Goal: Transaction & Acquisition: Purchase product/service

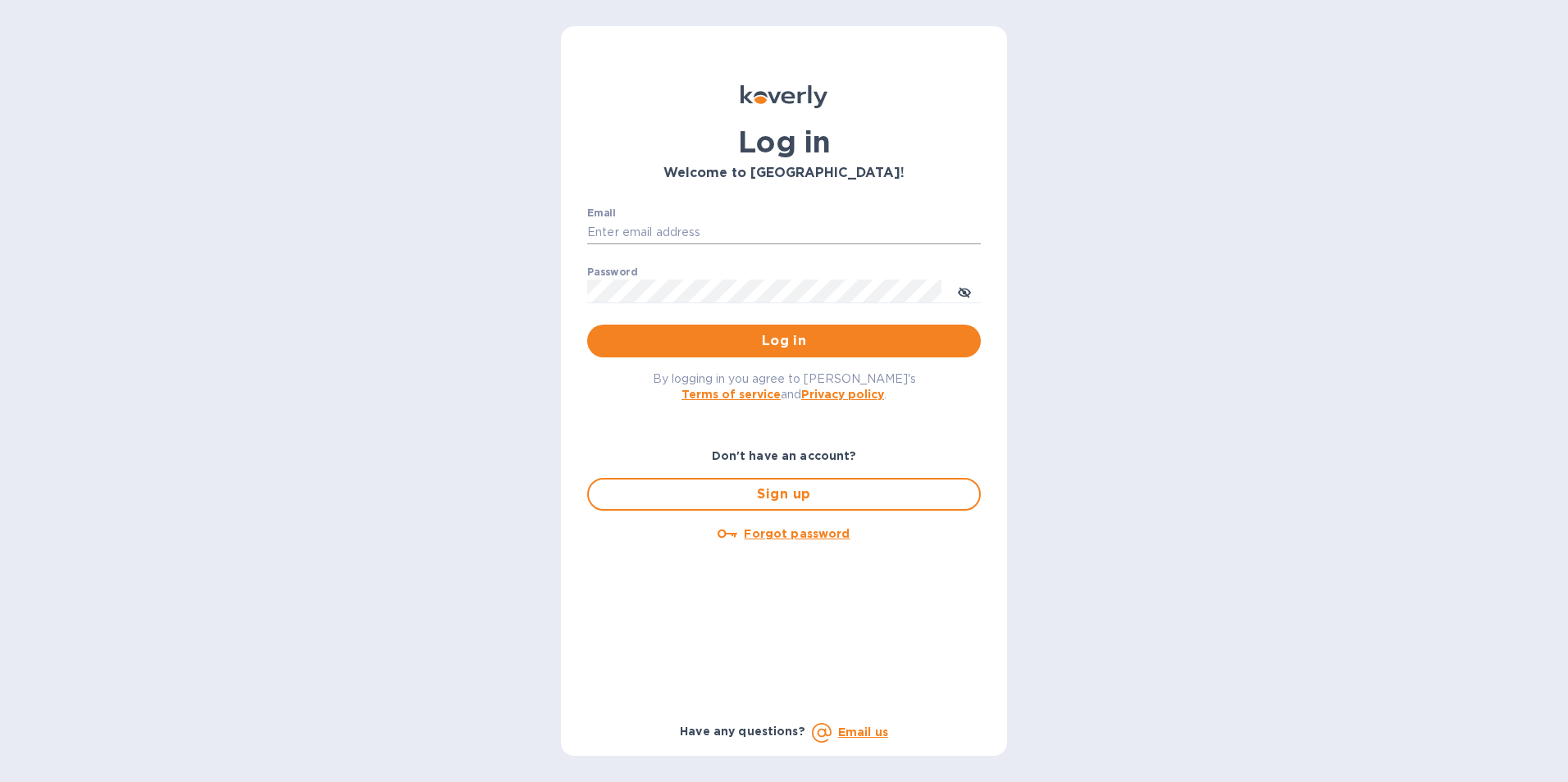
click at [634, 231] on input "Email" at bounding box center [783, 232] width 394 height 24
type input "[PERSON_NAME][EMAIL_ADDRESS][DOMAIN_NAME]"
click at [587, 325] on button "Log in" at bounding box center [783, 341] width 394 height 33
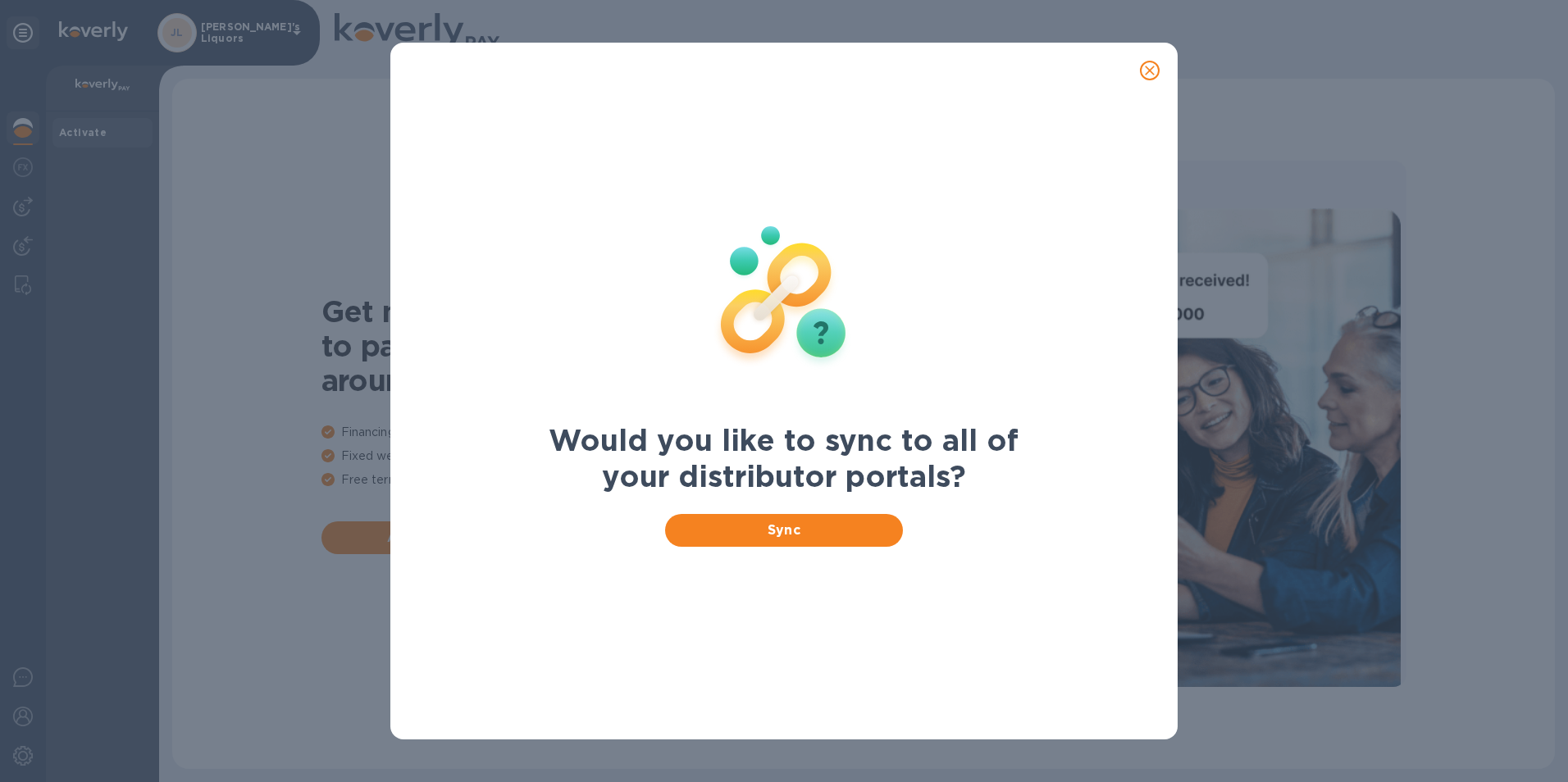
click at [1152, 70] on icon "close" at bounding box center [1149, 70] width 17 height 17
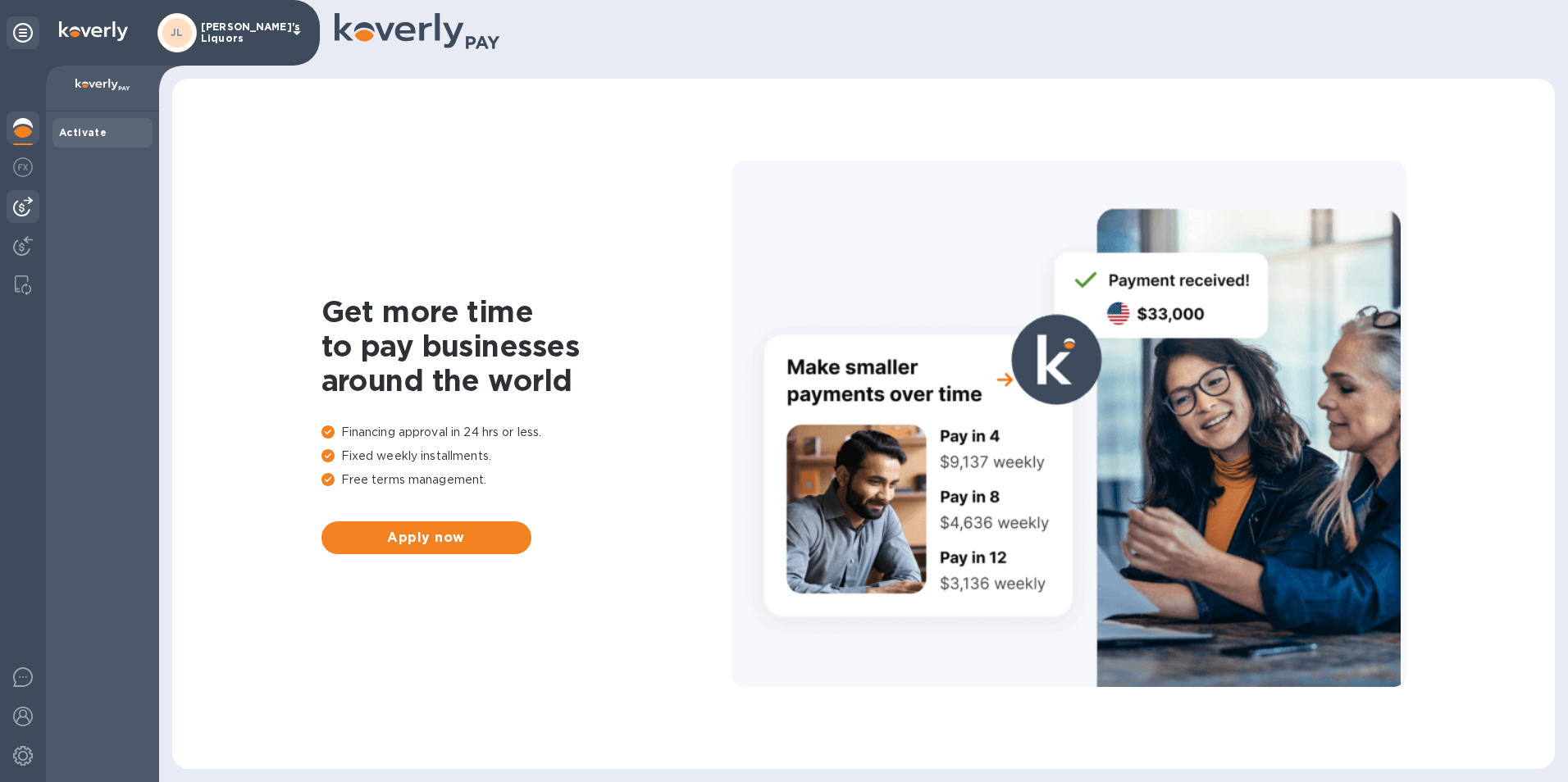
click at [30, 208] on img at bounding box center [22, 206] width 19 height 19
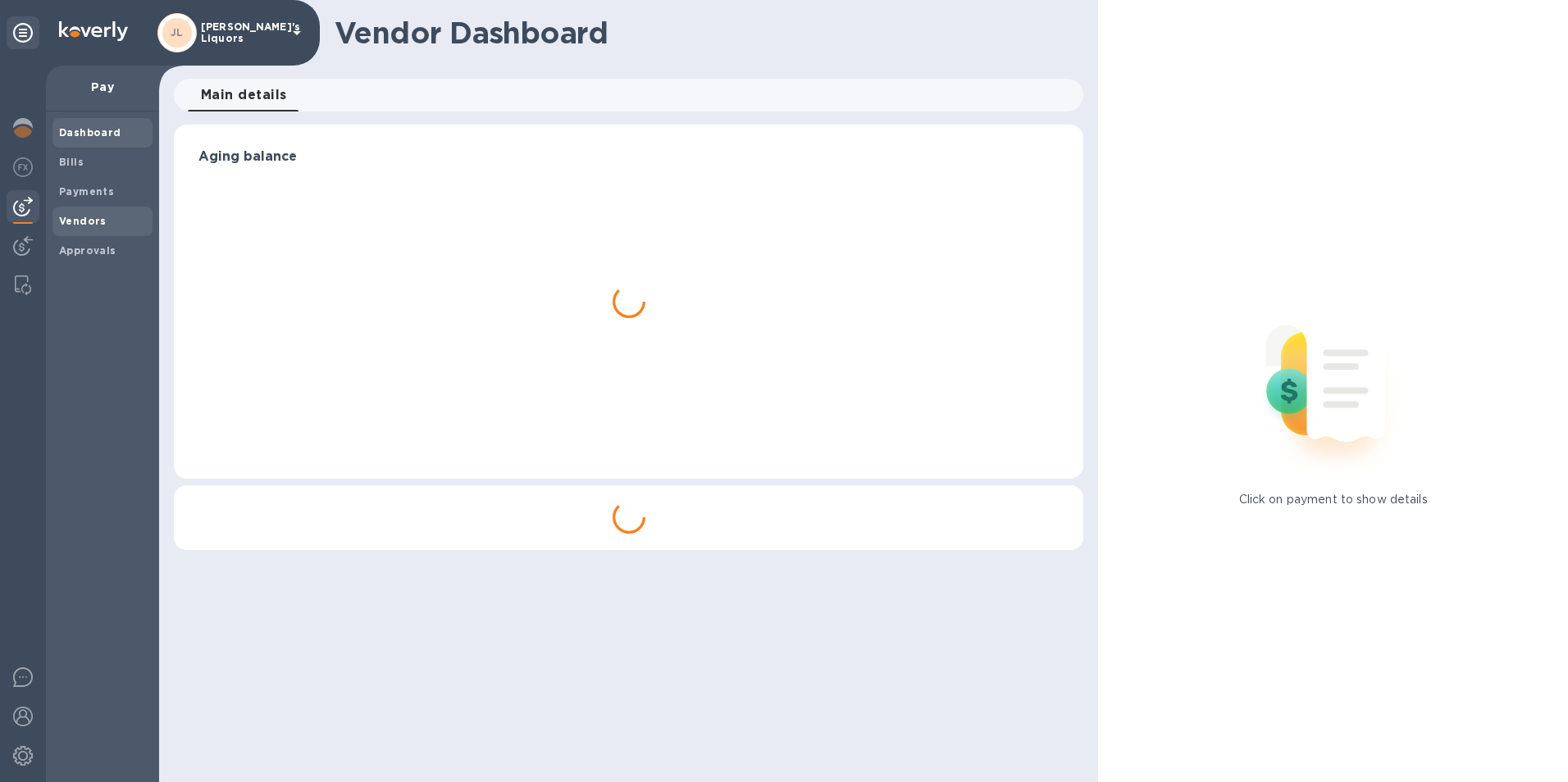
click at [101, 217] on b "Vendors" at bounding box center [83, 221] width 48 height 13
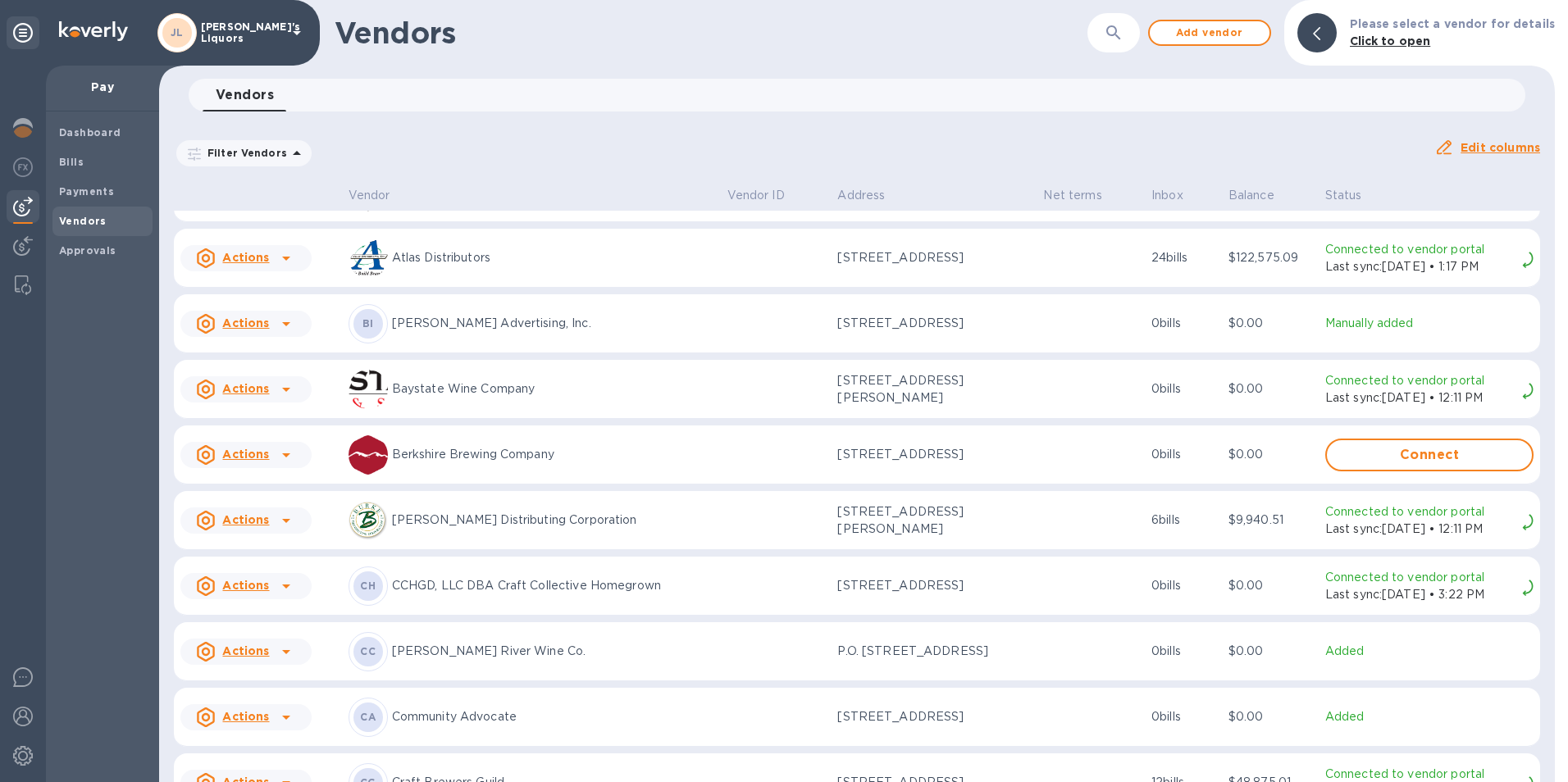
scroll to position [492, 0]
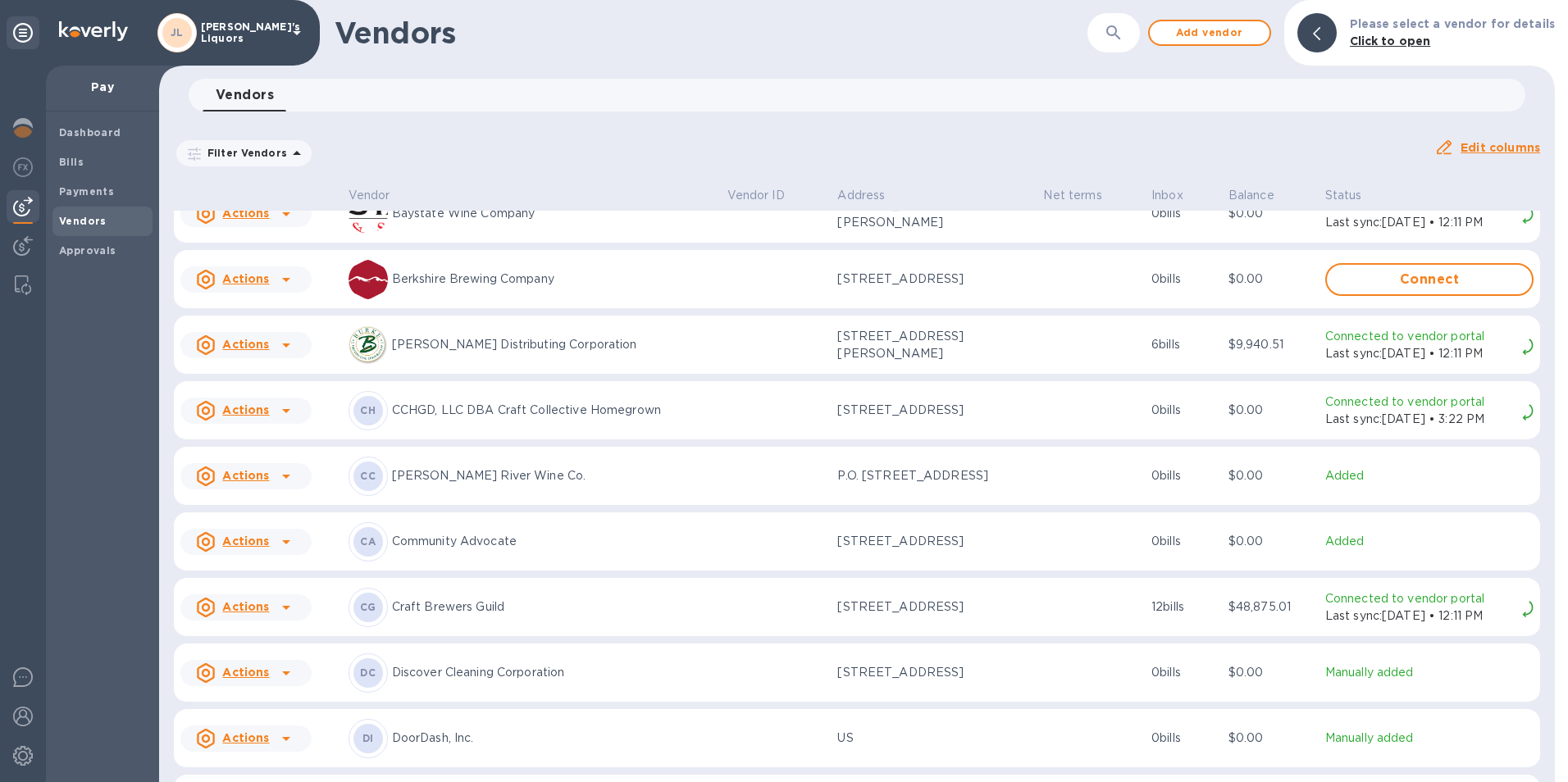
click at [292, 482] on icon at bounding box center [286, 477] width 19 height 19
click at [277, 551] on b "Add new bill" at bounding box center [265, 549] width 76 height 13
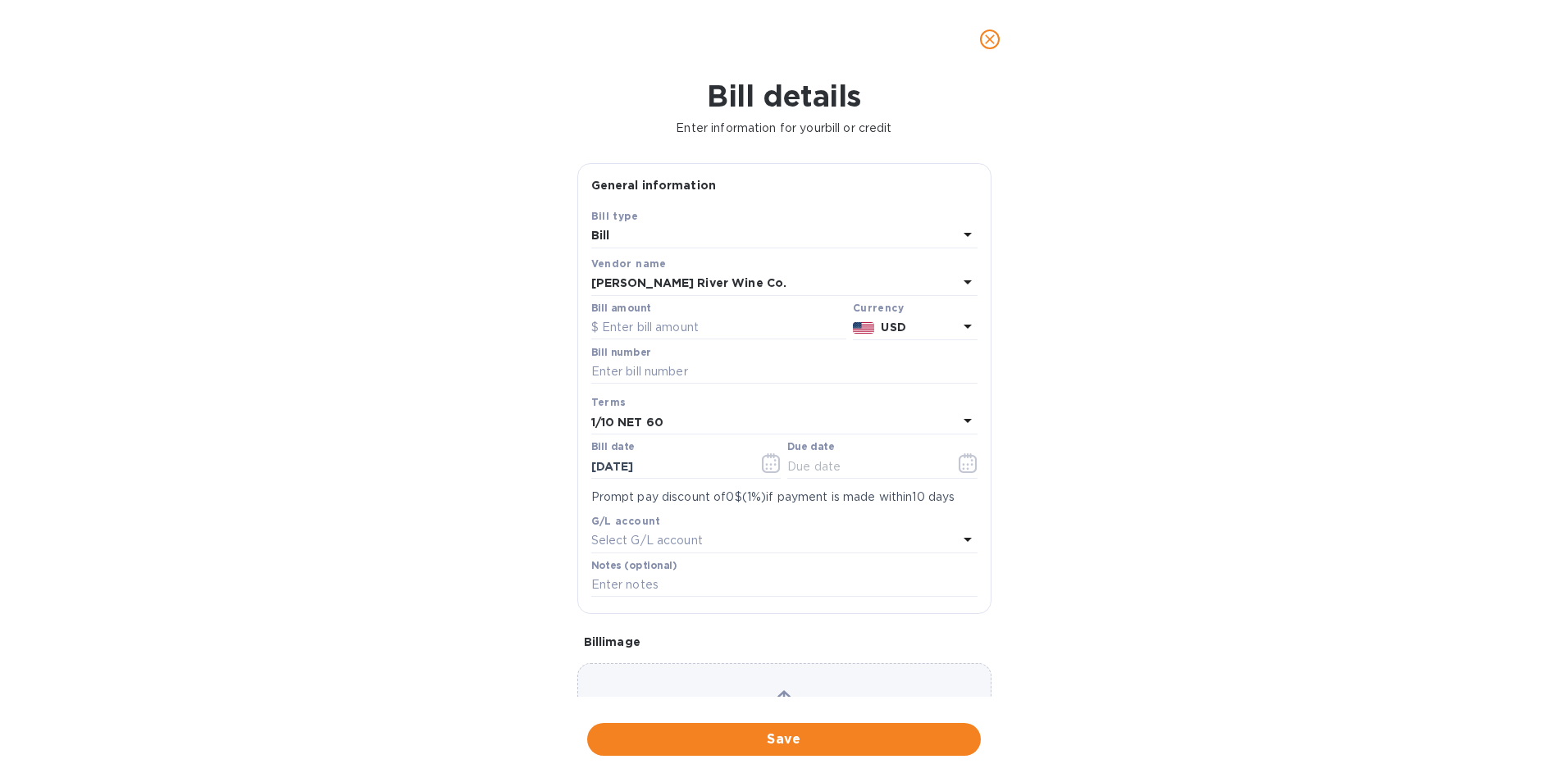
type input "11/10/2025"
click at [655, 327] on input "text" at bounding box center [719, 327] width 255 height 24
click at [636, 331] on input "text" at bounding box center [719, 327] width 255 height 24
type input "728.00"
click at [639, 365] on input "text" at bounding box center [784, 372] width 386 height 24
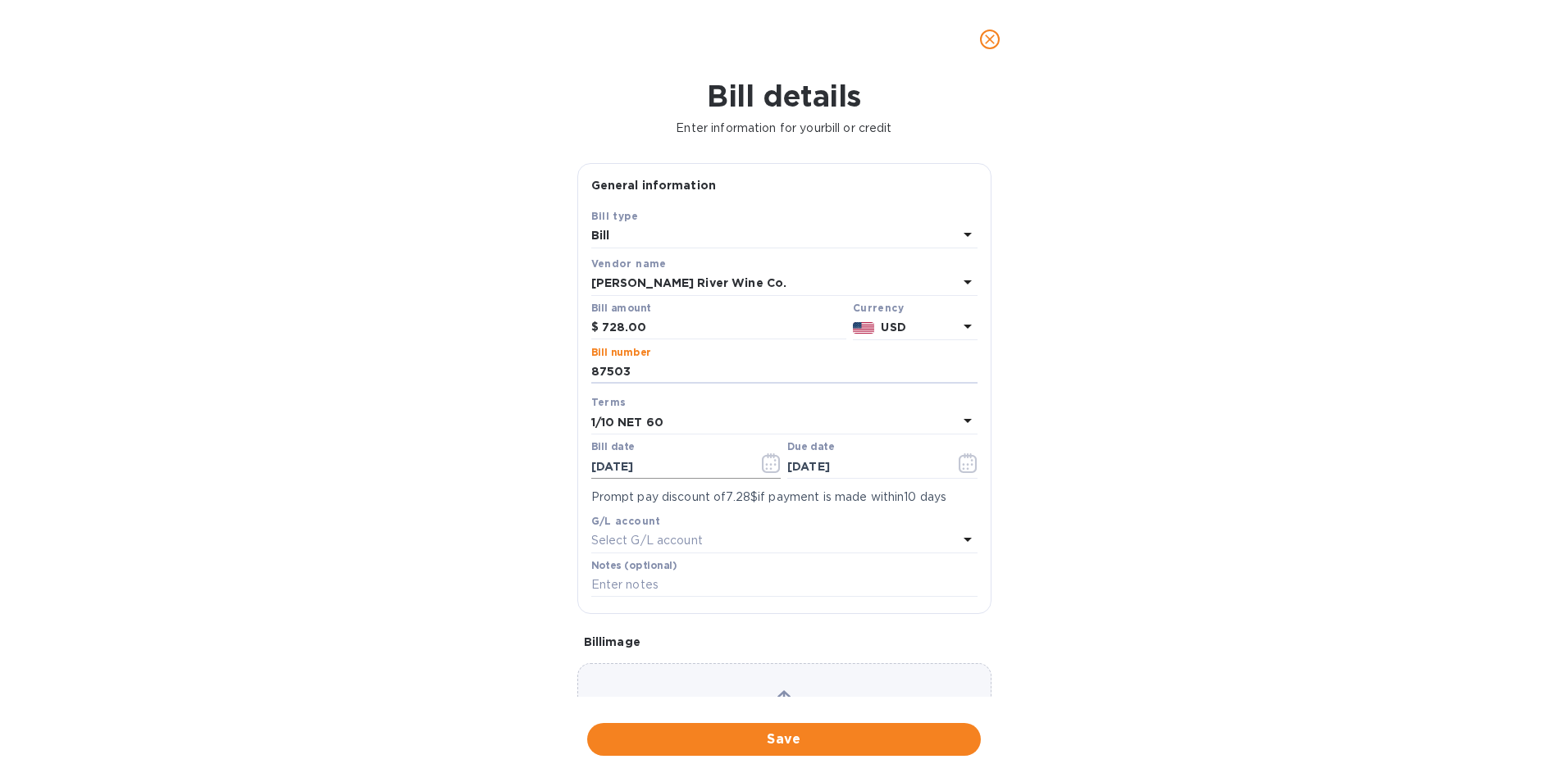
type input "87503"
click at [765, 460] on icon "button" at bounding box center [770, 463] width 18 height 19
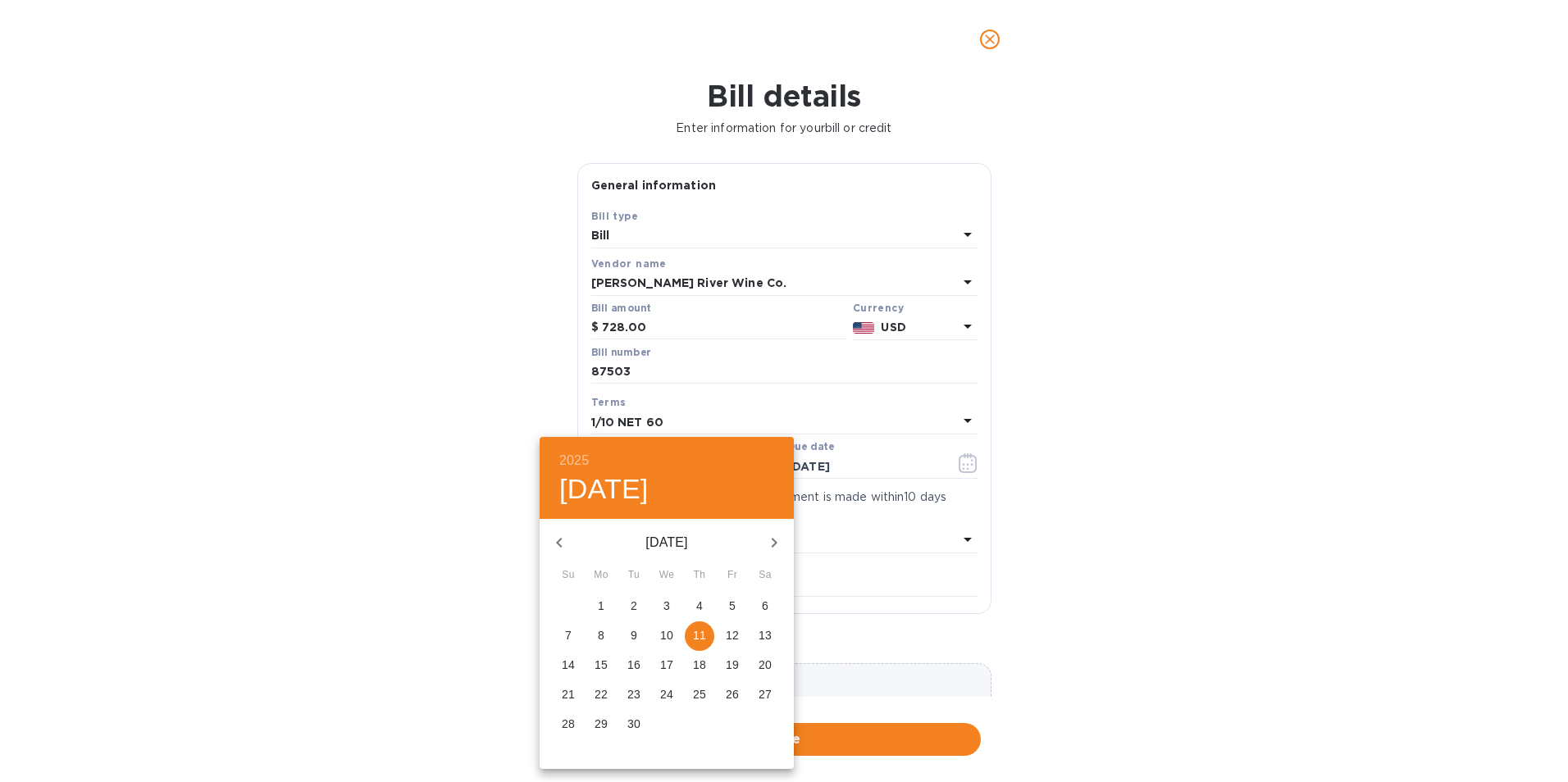
click at [564, 545] on icon "button" at bounding box center [559, 543] width 19 height 19
click at [561, 545] on icon "button" at bounding box center [559, 543] width 19 height 19
click at [659, 669] on p "16" at bounding box center [665, 664] width 13 height 17
type input "07/16/2025"
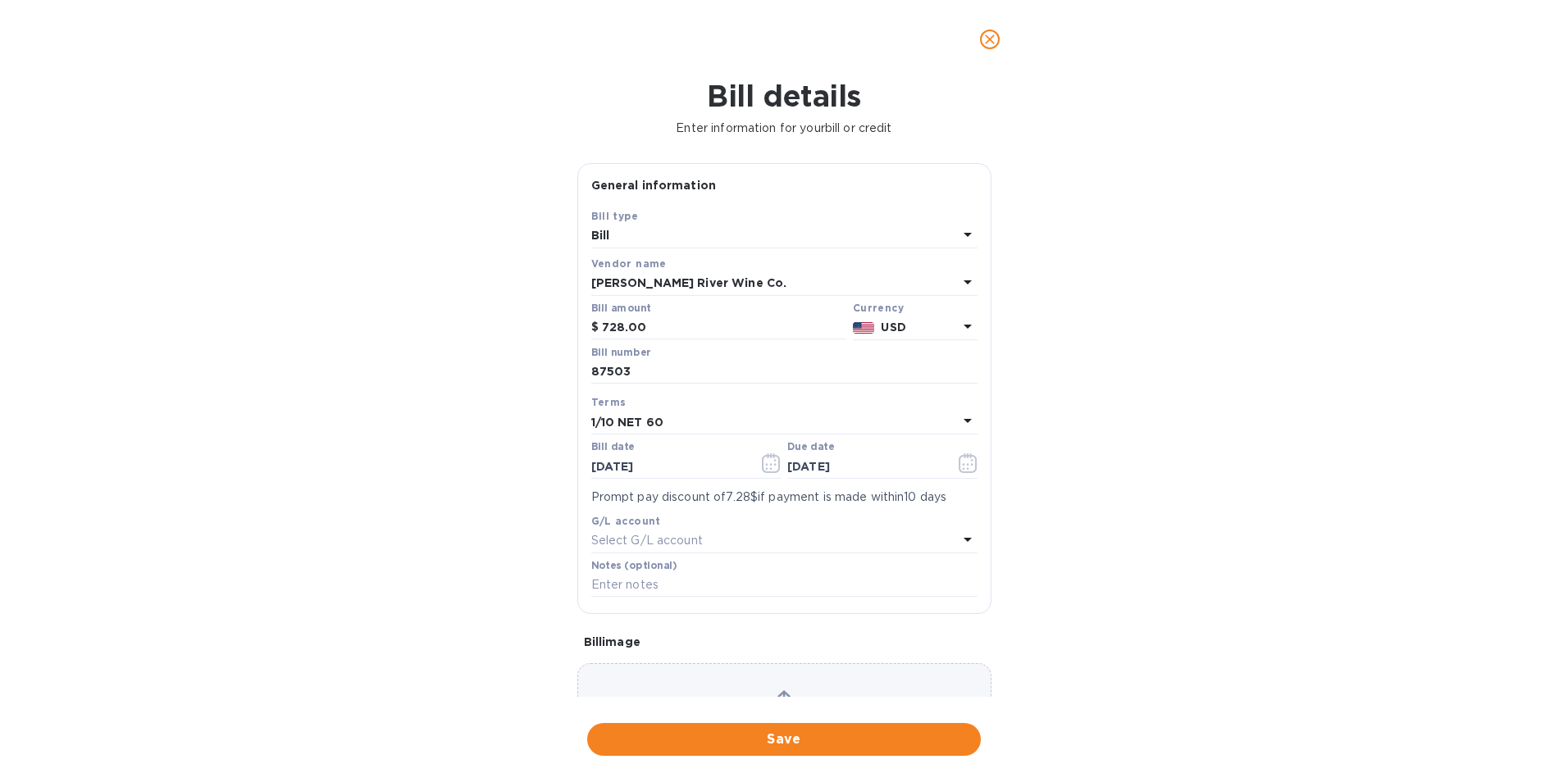
click at [613, 424] on b "1/10 NET 60" at bounding box center [627, 421] width 72 height 13
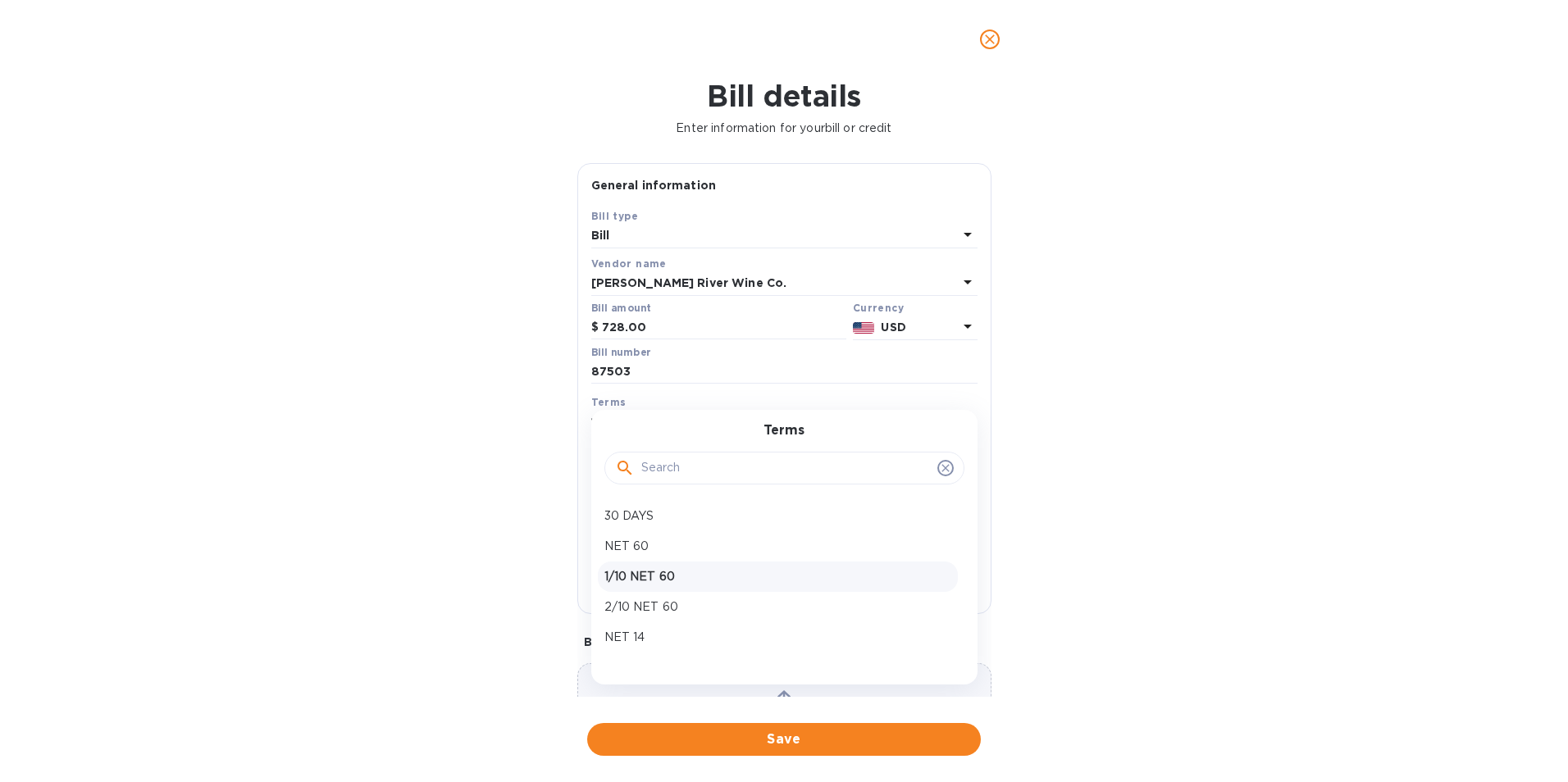
click at [636, 571] on p "1/10 NET 60" at bounding box center [777, 577] width 347 height 18
type input "09/14/2025"
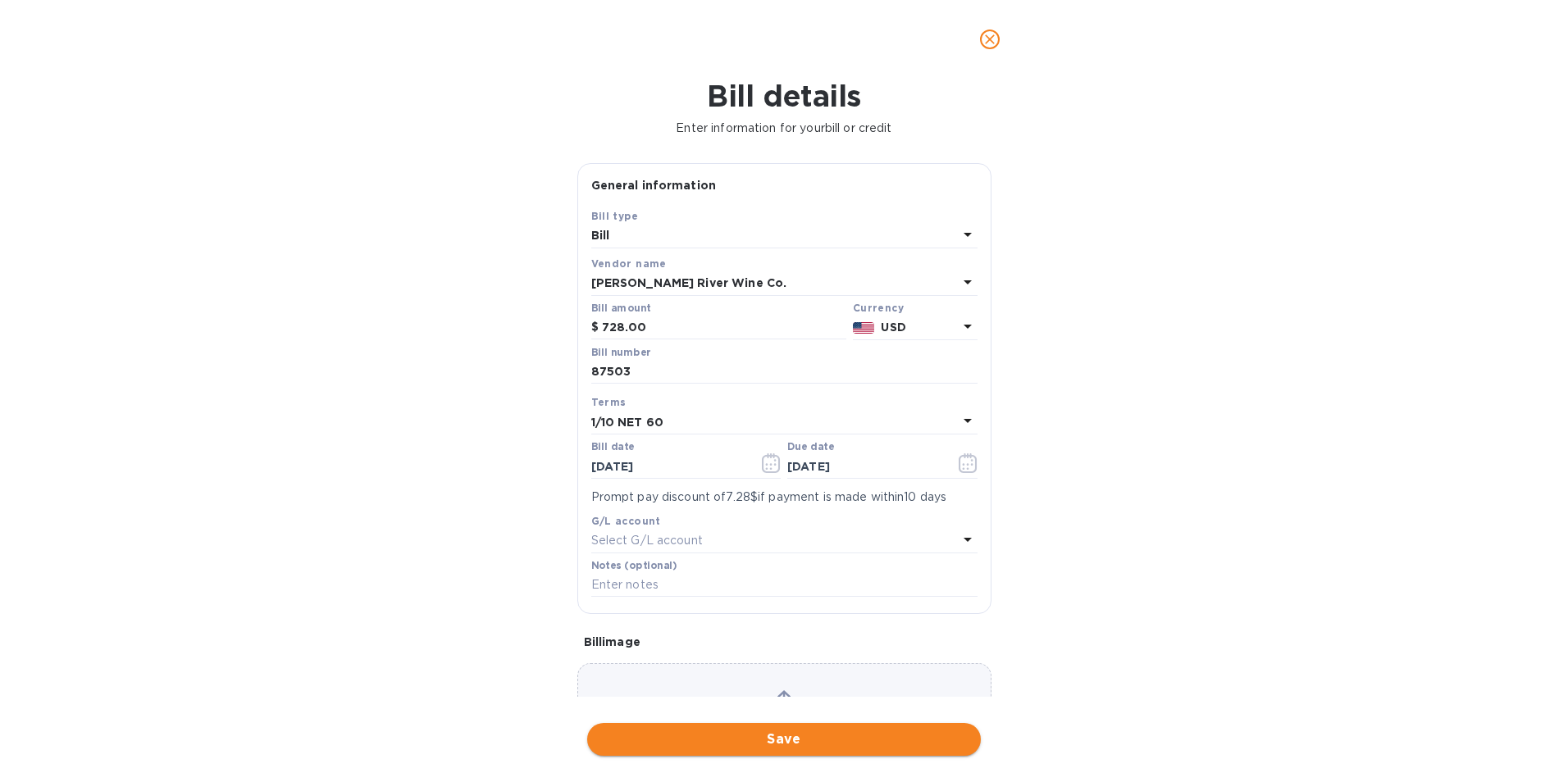
click at [733, 736] on span "Save" at bounding box center [784, 739] width 368 height 19
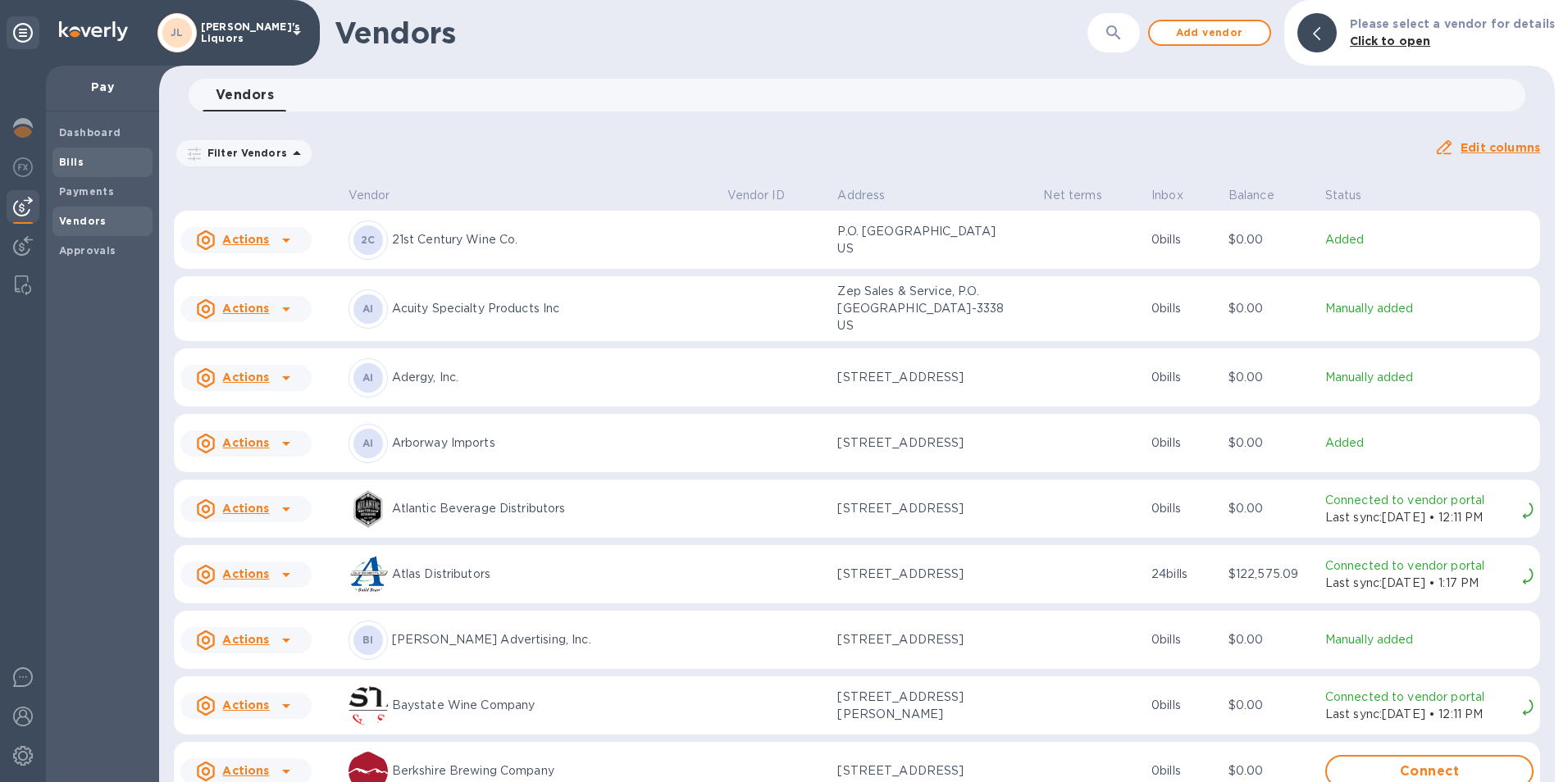
click at [89, 158] on span "Bills" at bounding box center [102, 161] width 87 height 17
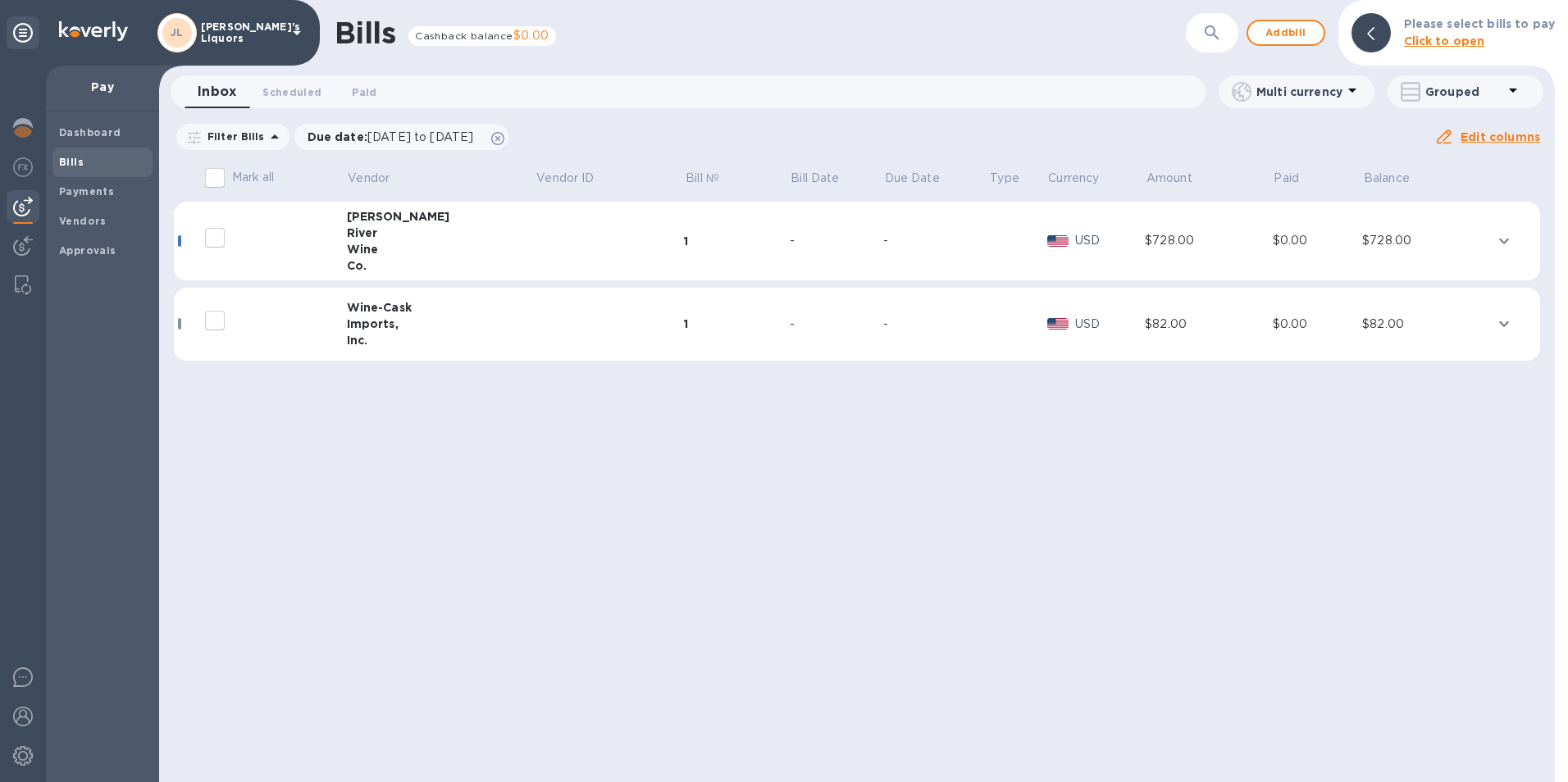
click at [366, 244] on div "Wine" at bounding box center [442, 249] width 189 height 17
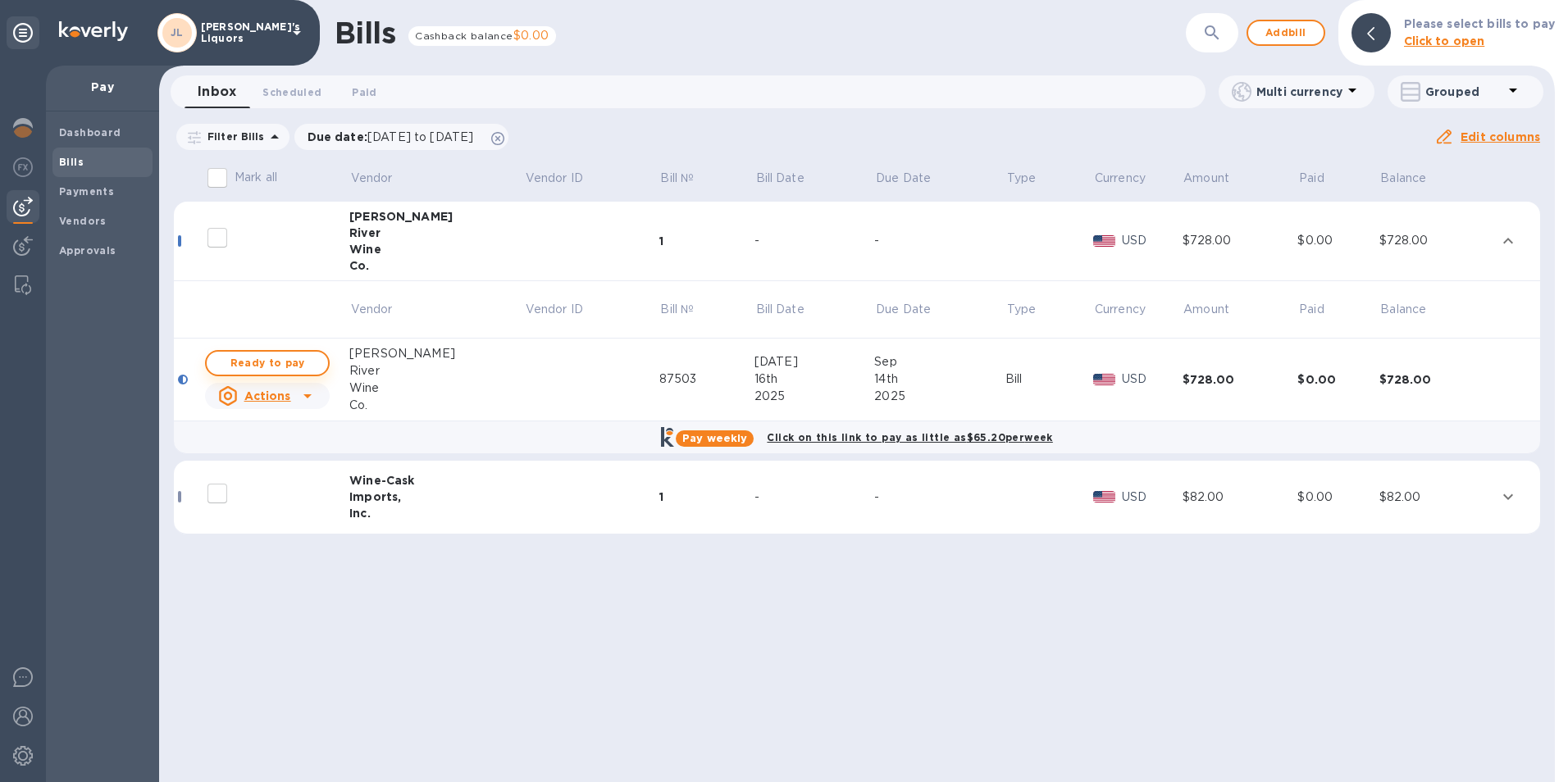
click at [305, 357] on span "Ready to pay" at bounding box center [267, 363] width 95 height 19
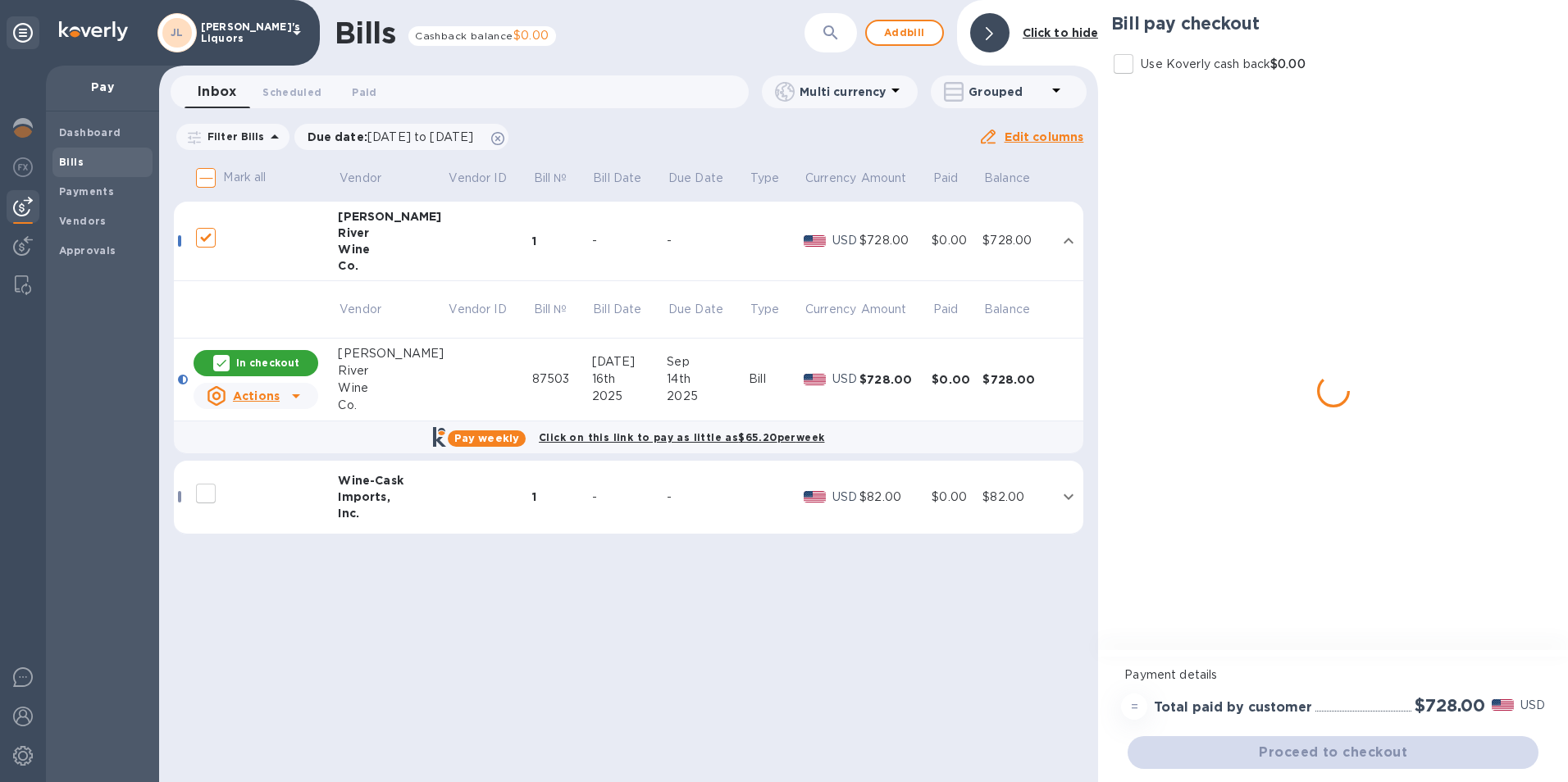
checkbox input "true"
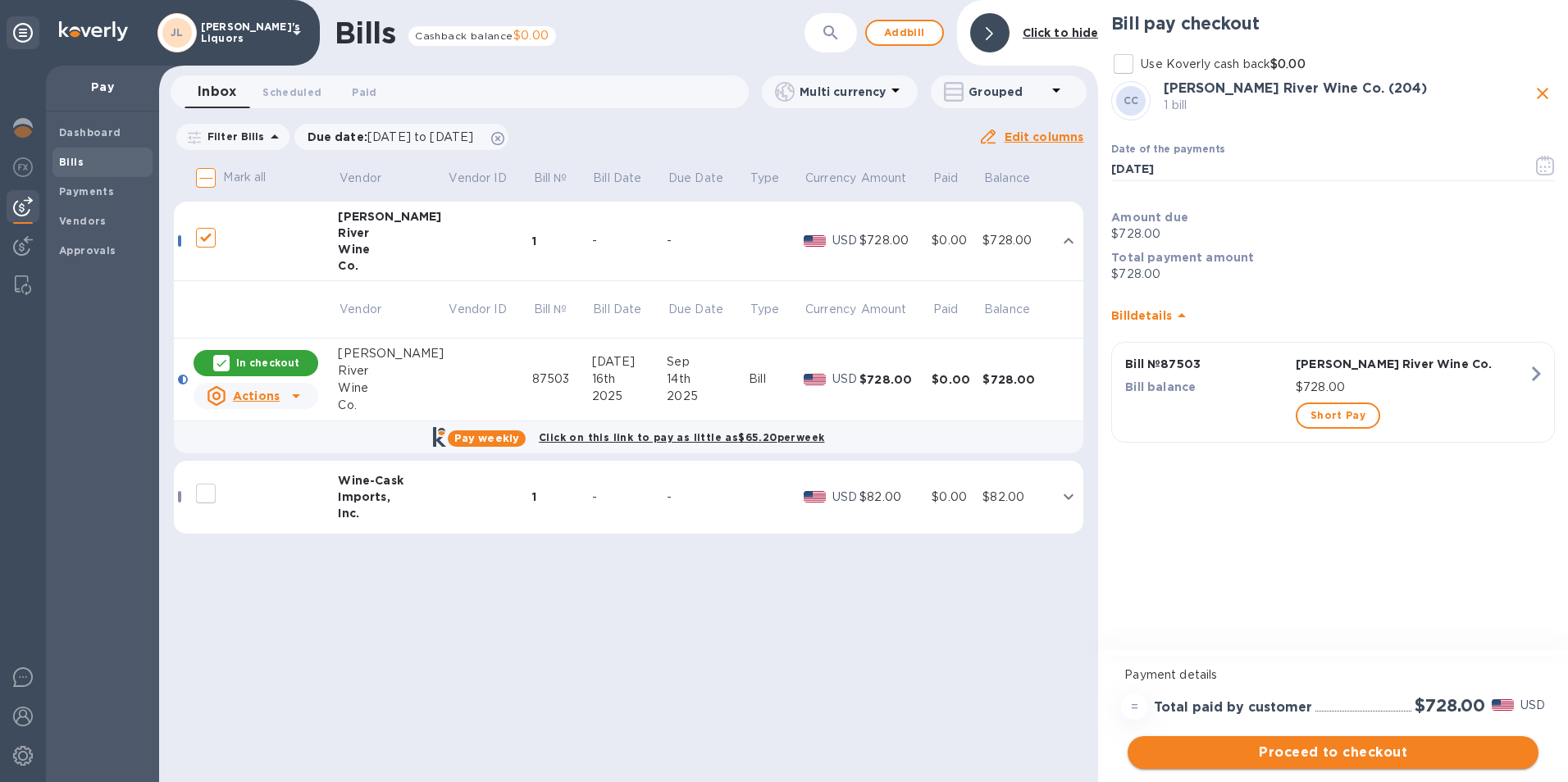
click at [1329, 750] on span "Proceed to checkout" at bounding box center [1332, 753] width 384 height 19
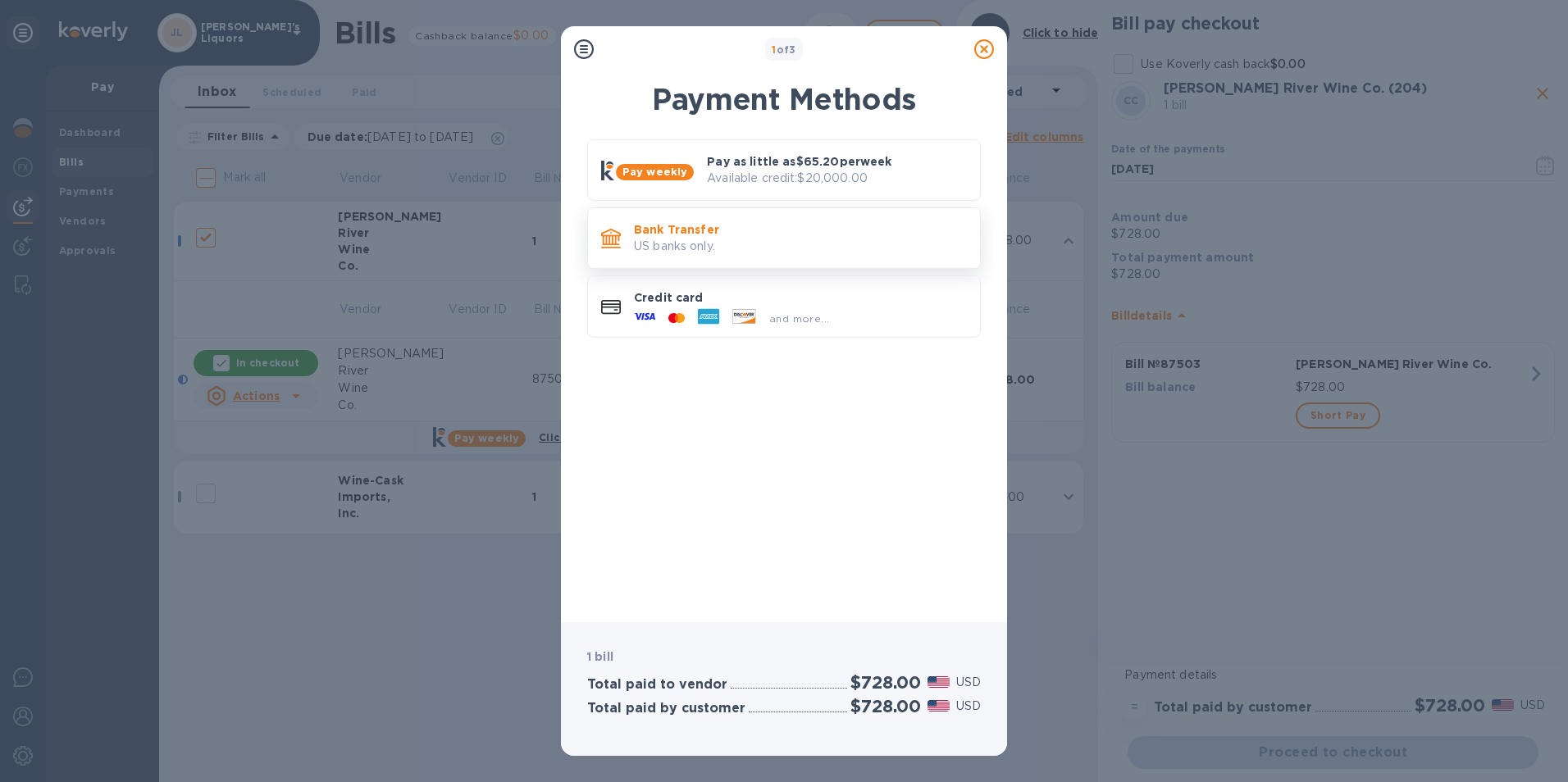
click at [680, 237] on p "US banks only." at bounding box center [801, 246] width 333 height 18
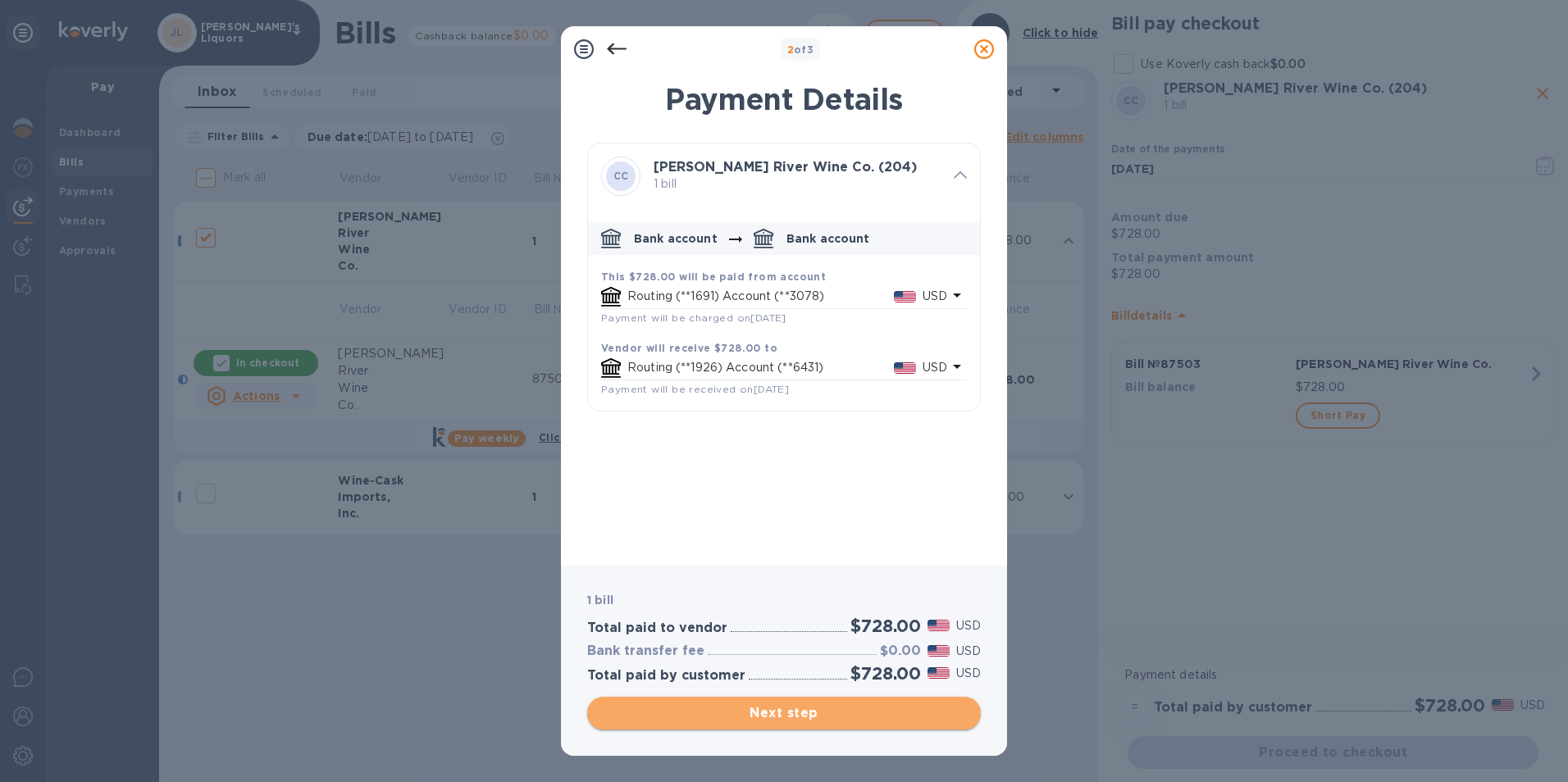
click at [778, 716] on span "Next step" at bounding box center [784, 713] width 368 height 19
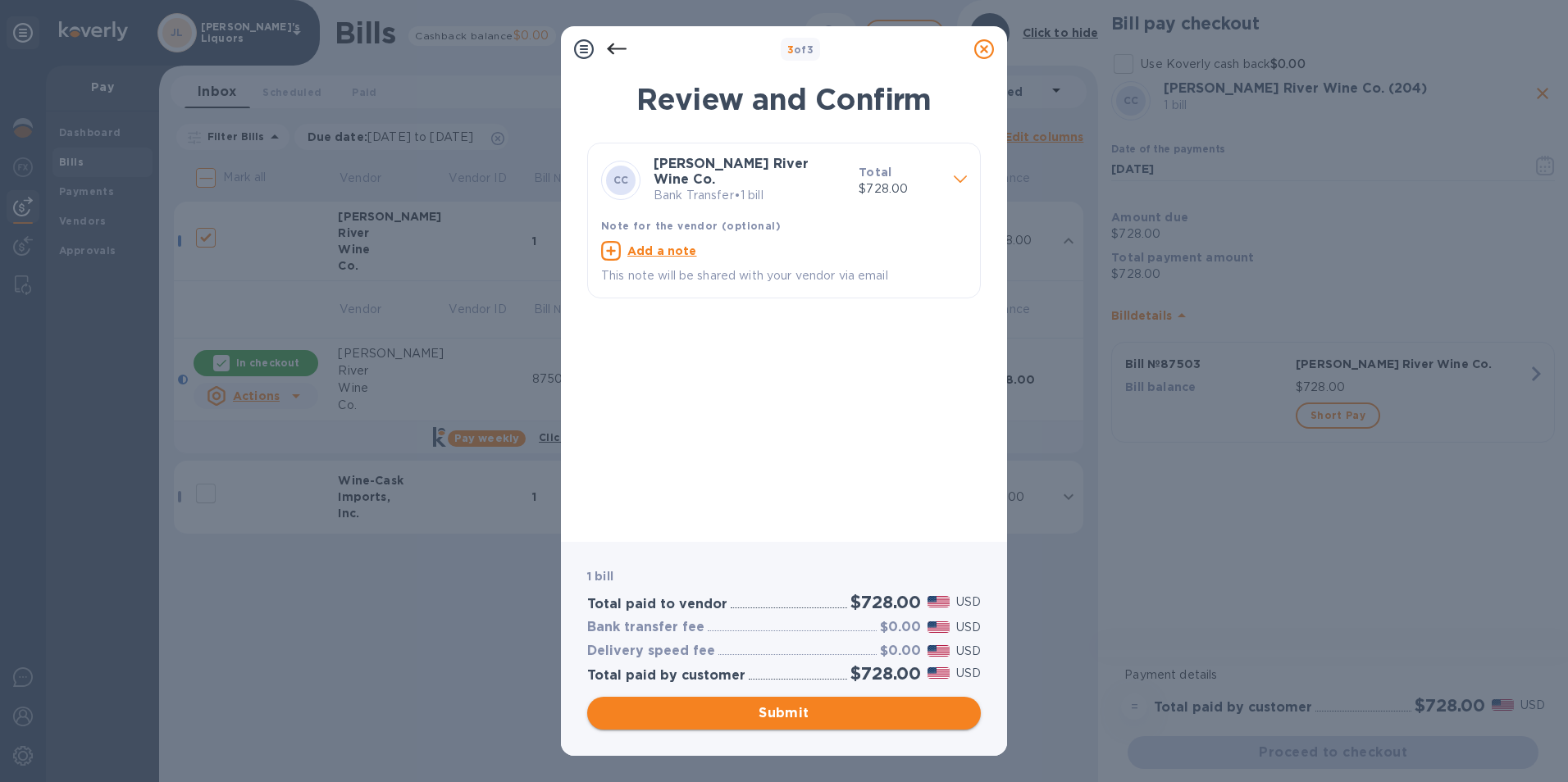
click at [804, 710] on span "Submit" at bounding box center [784, 713] width 368 height 19
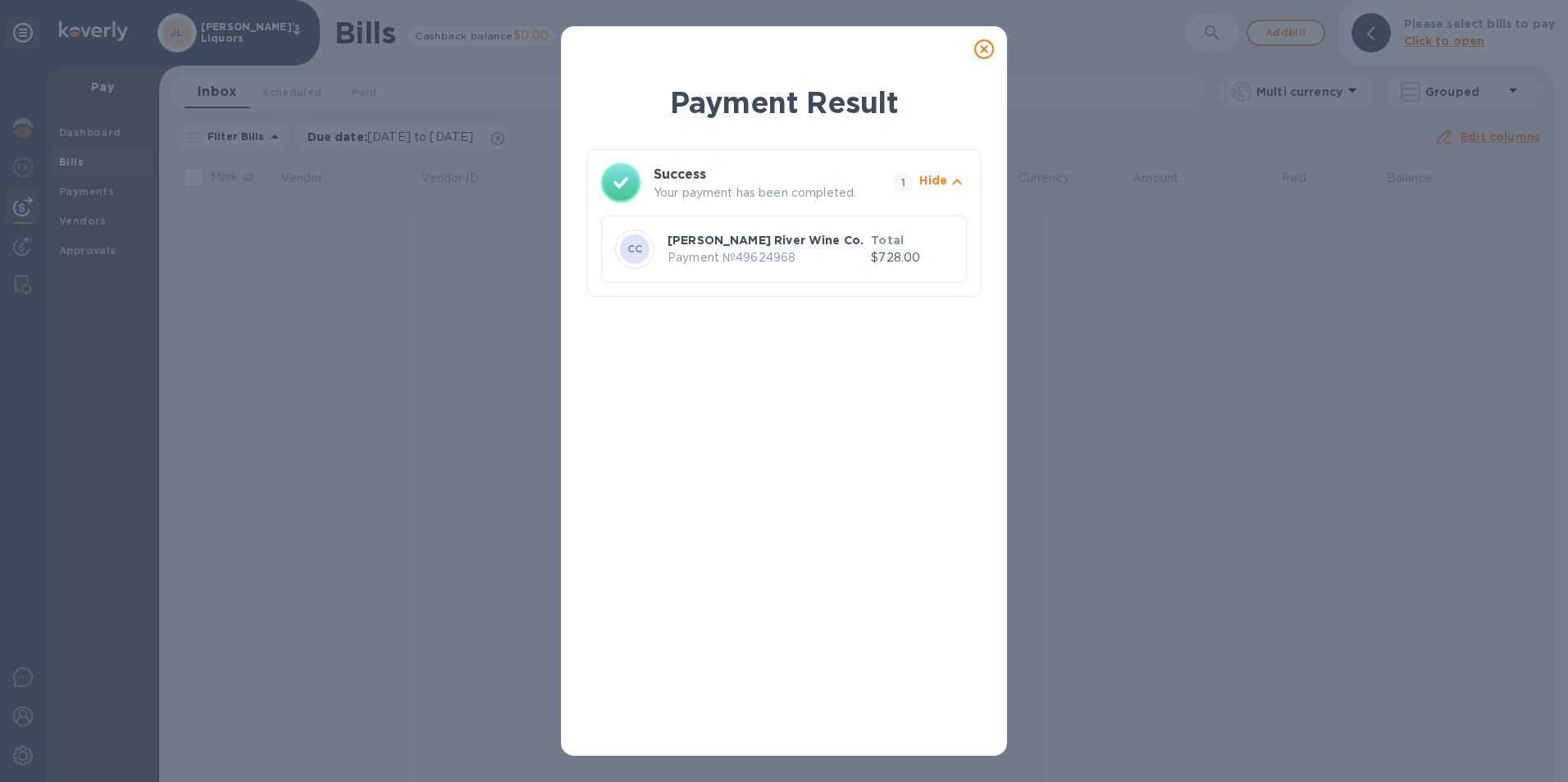
click at [988, 46] on icon at bounding box center [983, 49] width 19 height 19
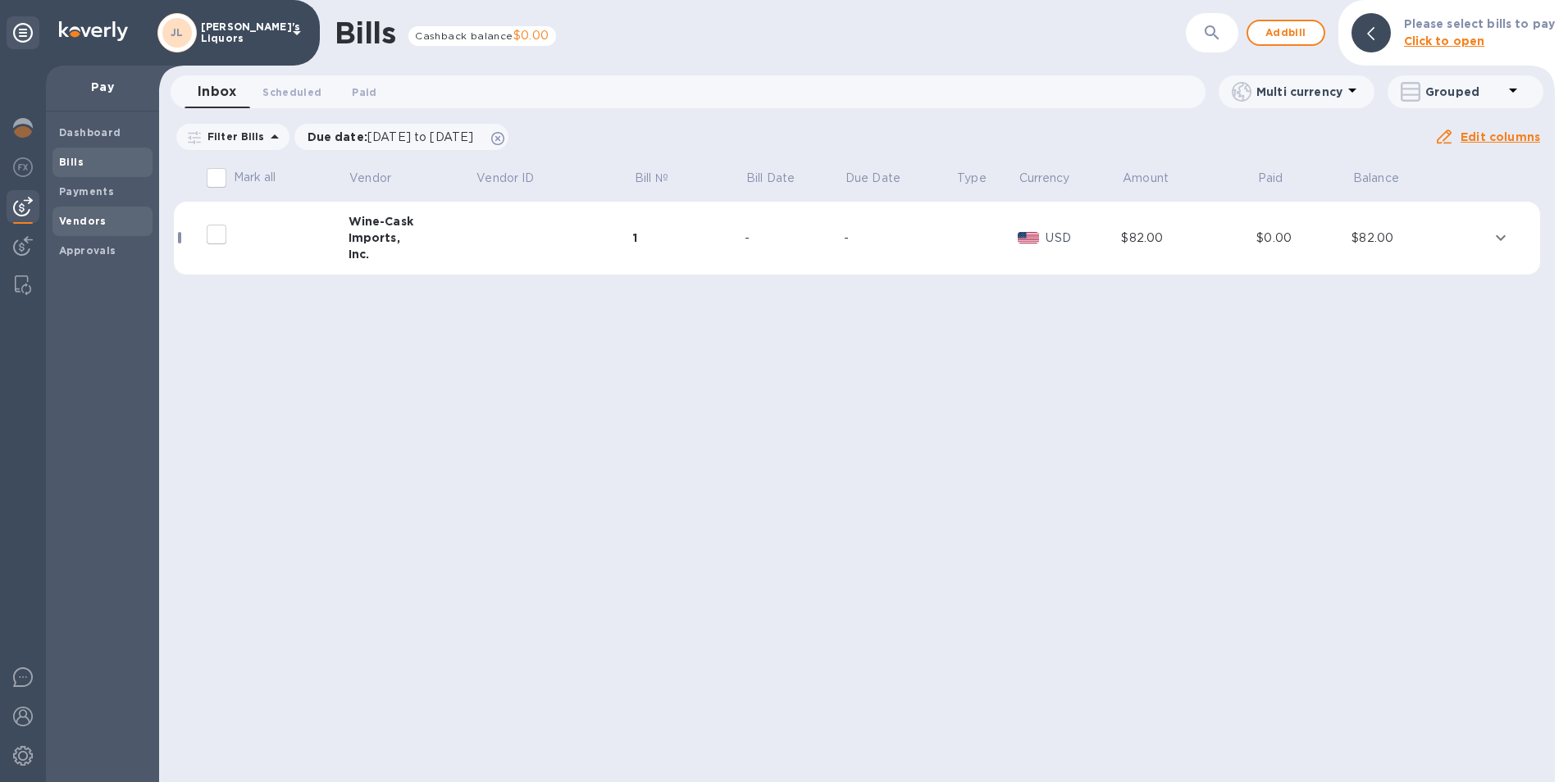
click at [72, 217] on b "Vendors" at bounding box center [83, 221] width 48 height 13
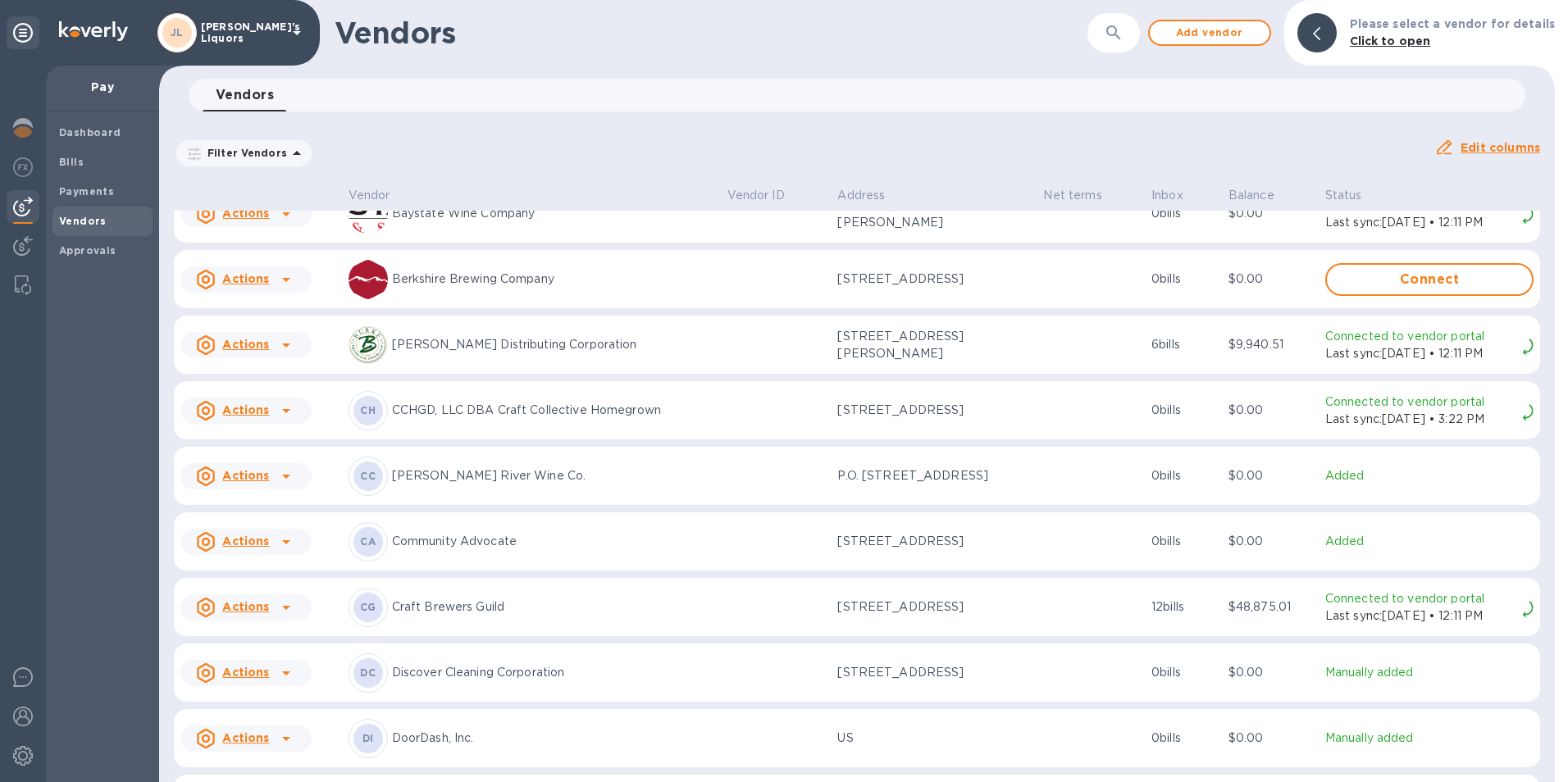
scroll to position [82, 0]
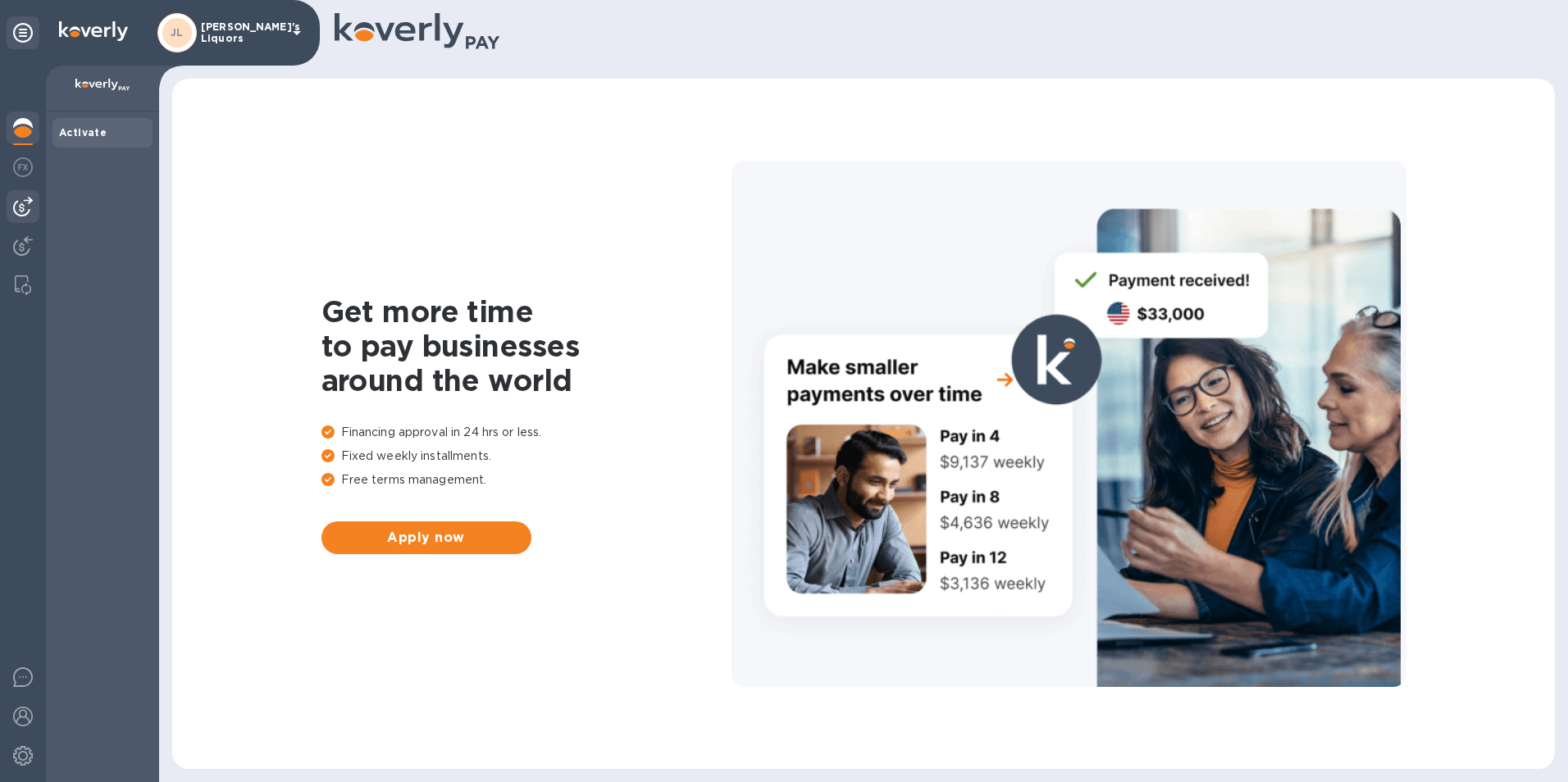
click at [23, 205] on img at bounding box center [22, 206] width 19 height 19
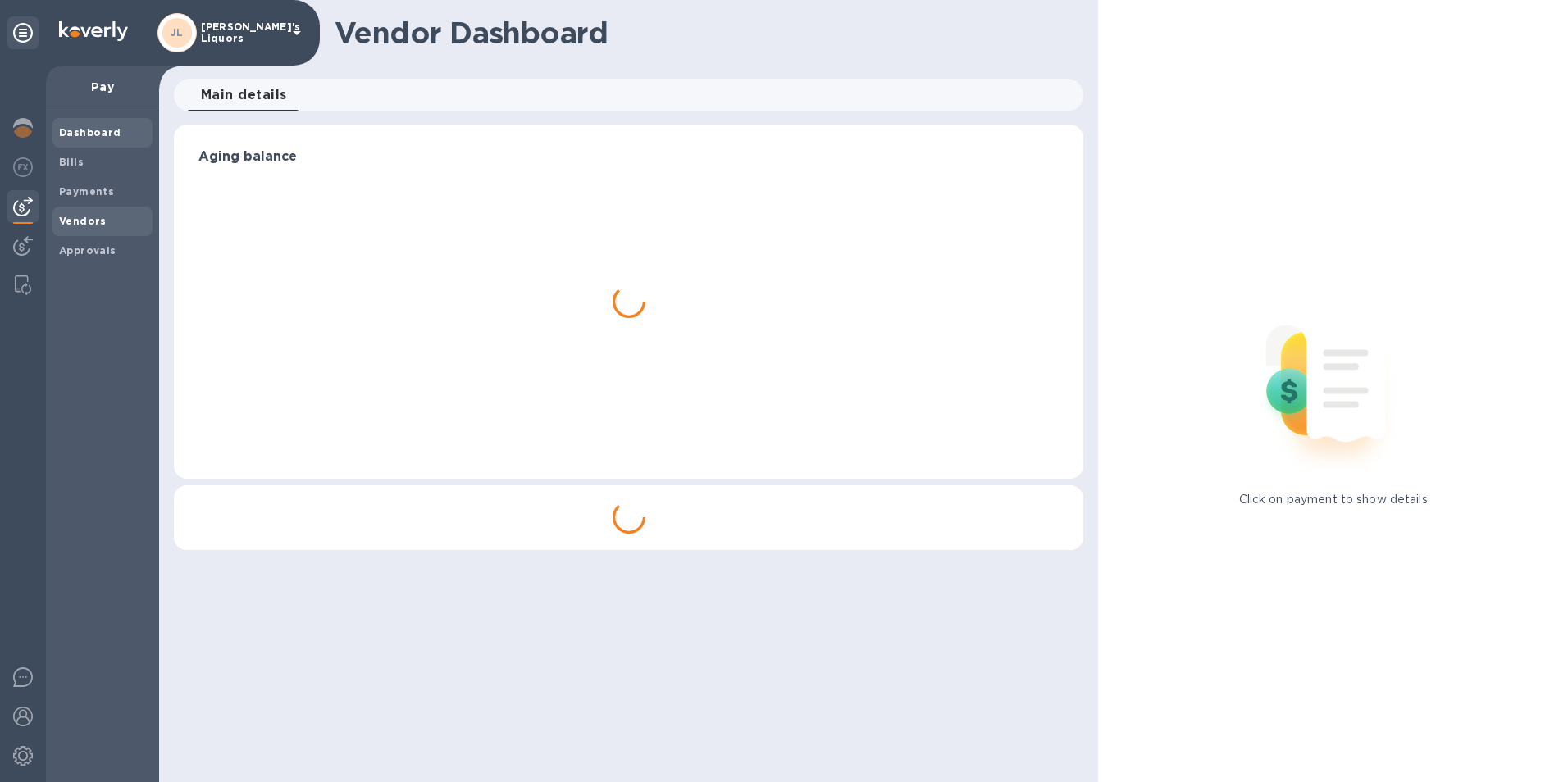
click at [105, 222] on span "Vendors" at bounding box center [102, 221] width 87 height 17
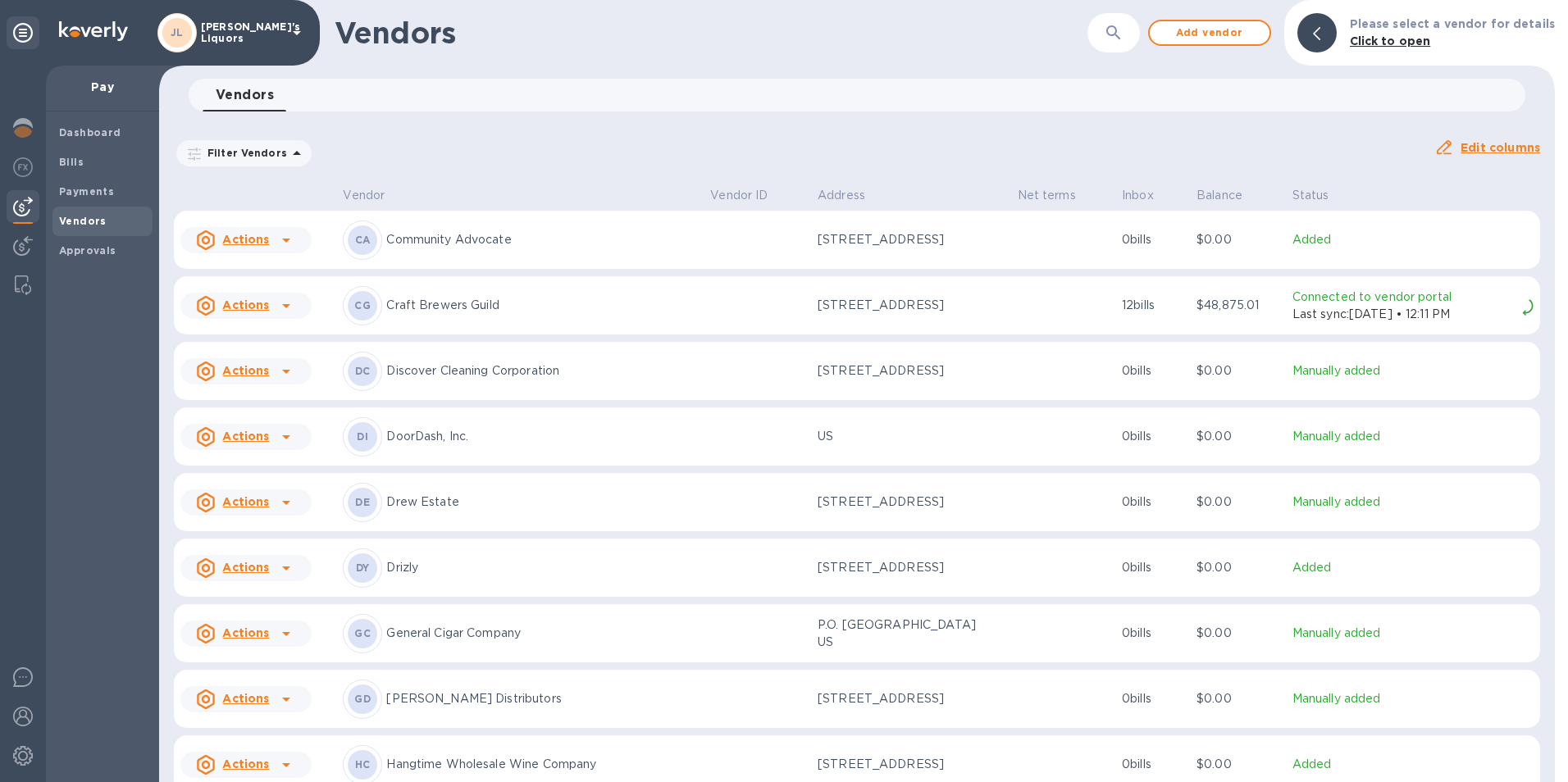
scroll to position [1430, 0]
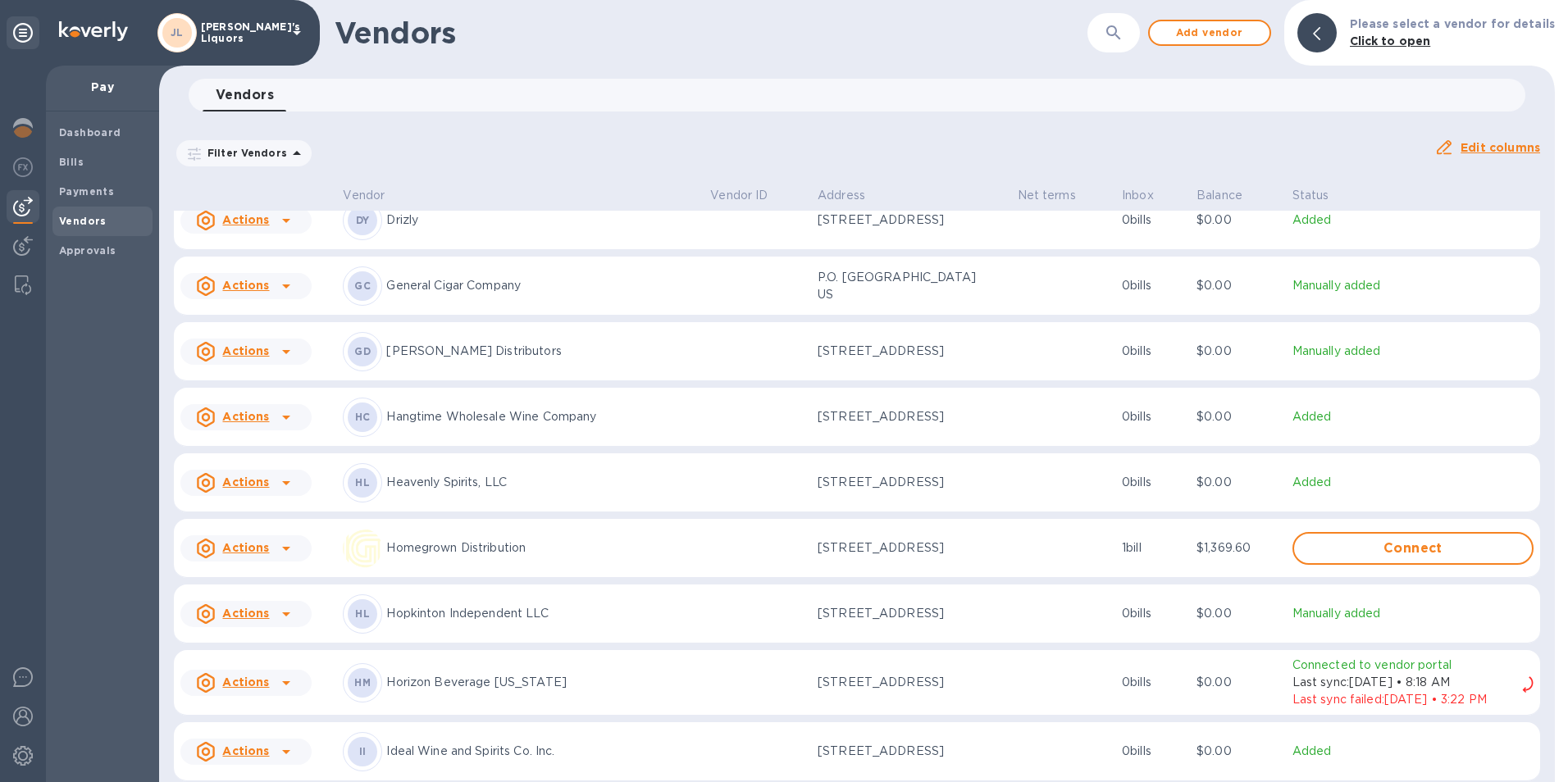
click at [282, 425] on icon at bounding box center [286, 417] width 19 height 19
click at [272, 483] on b "Add new bill" at bounding box center [265, 489] width 76 height 13
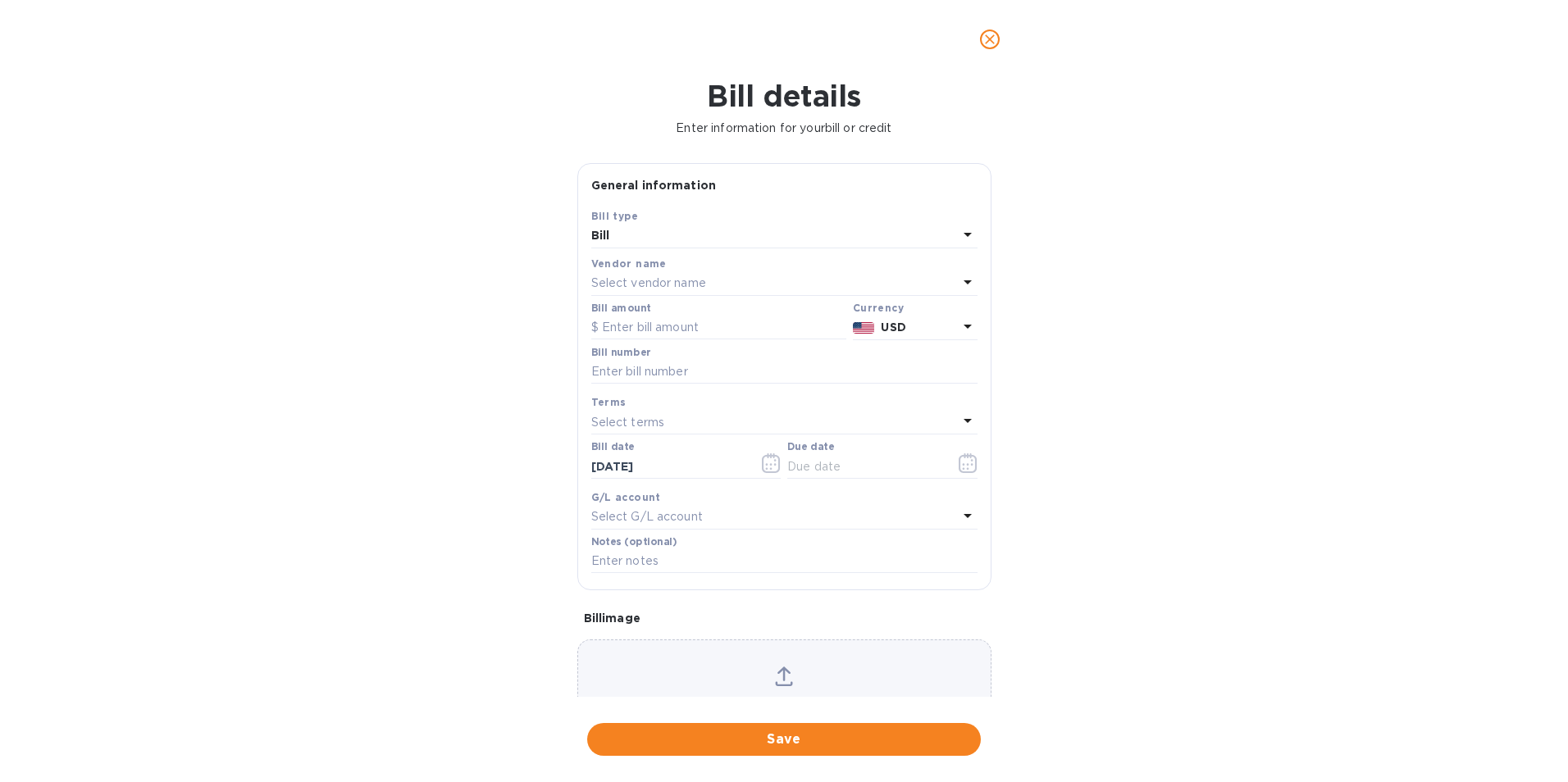
type input "11/10/2025"
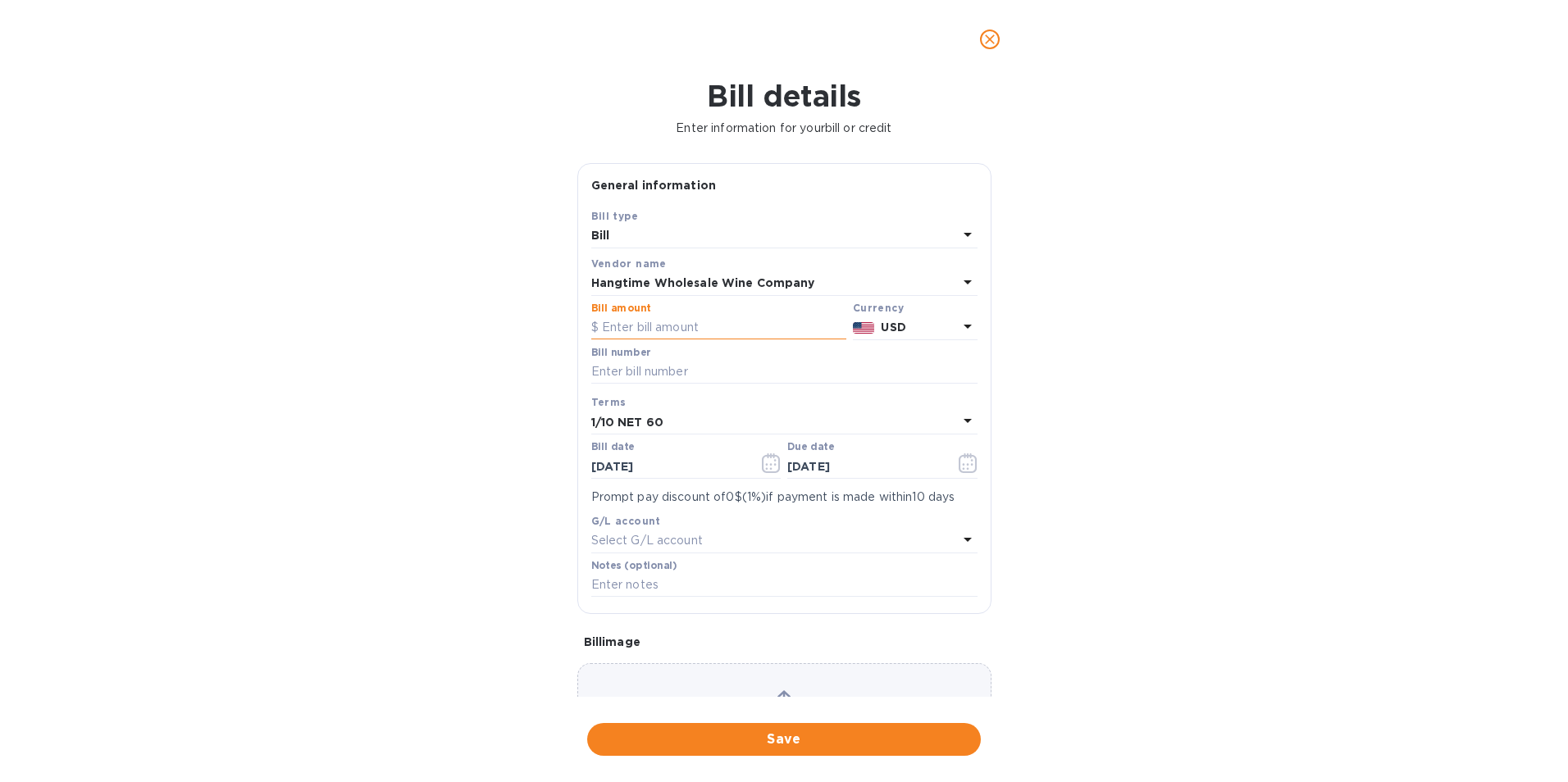
click at [634, 317] on input "text" at bounding box center [719, 327] width 255 height 24
drag, startPoint x: 656, startPoint y: 321, endPoint x: 573, endPoint y: 322, distance: 83.0
click at [573, 322] on div "General information Save Bill type Bill Vendor name Hangtime Wholesale Wine Com…" at bounding box center [784, 430] width 430 height 534
type input "704.00"
click at [613, 364] on input "text" at bounding box center [784, 372] width 386 height 24
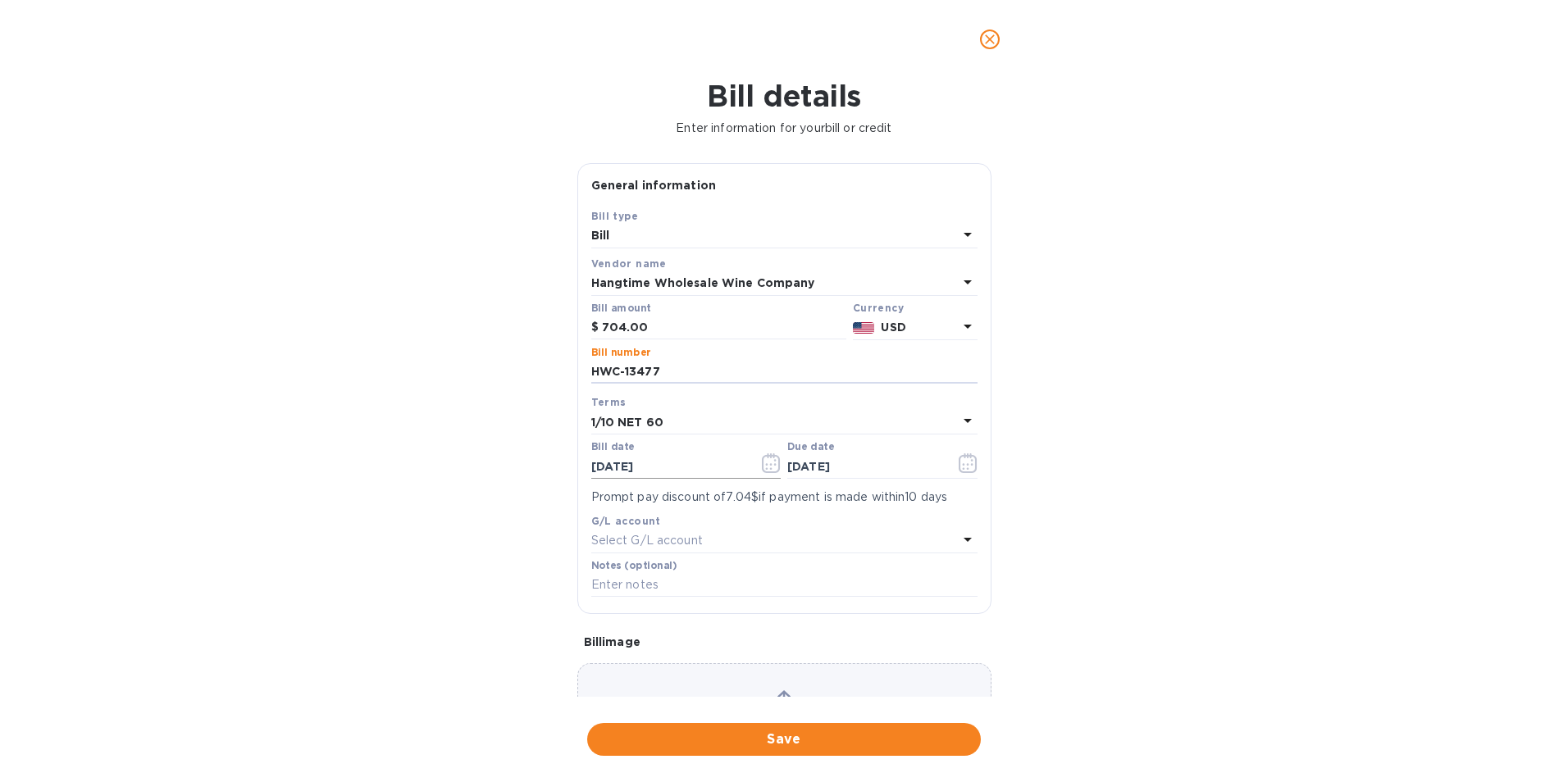
type input "HWC-13477"
click at [765, 467] on icon "button" at bounding box center [770, 463] width 18 height 19
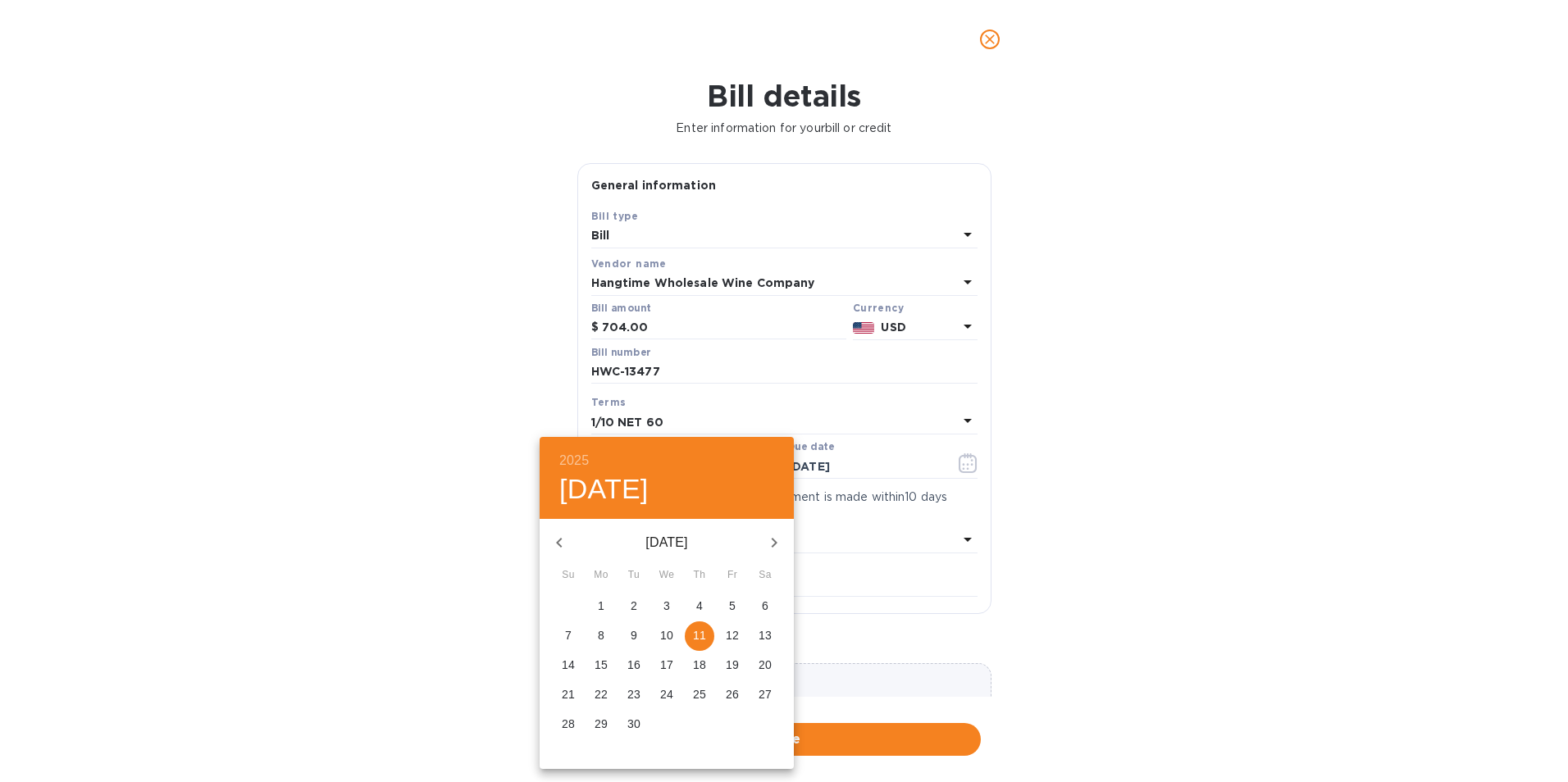
click at [552, 545] on icon "button" at bounding box center [559, 543] width 19 height 19
drag, startPoint x: 670, startPoint y: 660, endPoint x: 664, endPoint y: 636, distance: 24.7
click at [670, 661] on p "16" at bounding box center [665, 664] width 13 height 17
type input "07/16/2025"
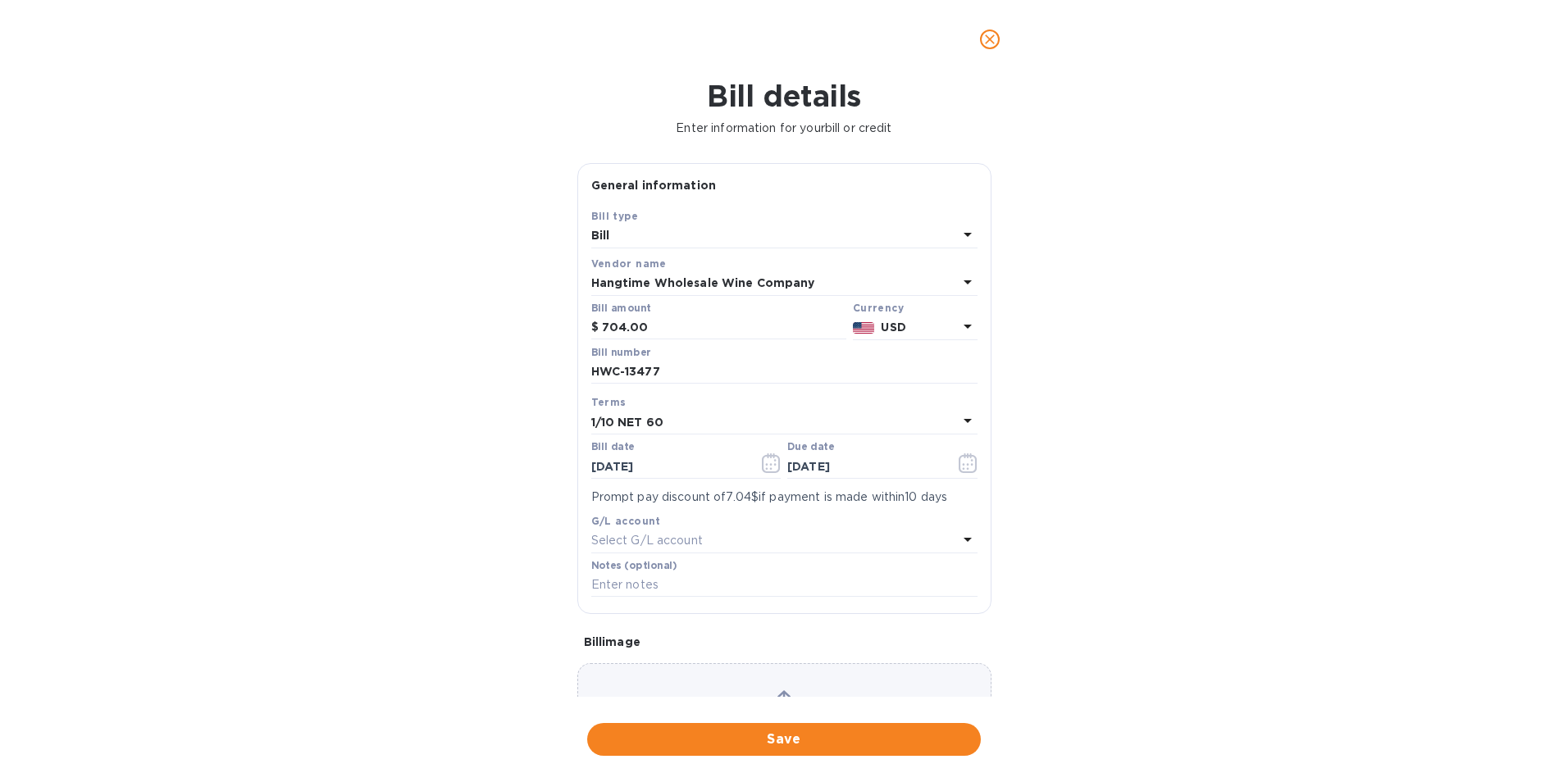
click at [630, 420] on b "1/10 NET 60" at bounding box center [627, 421] width 72 height 13
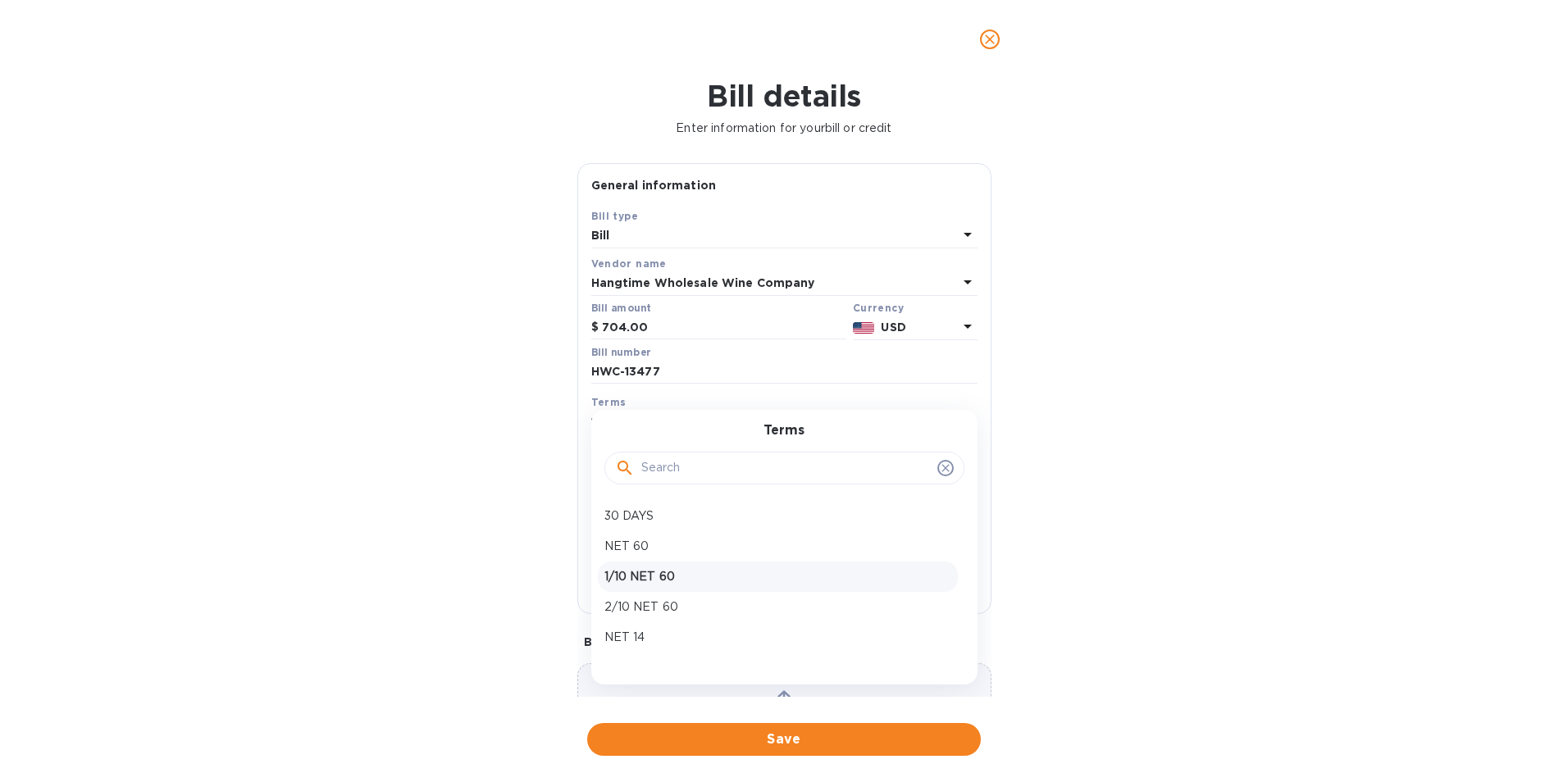
click at [636, 576] on p "1/10 NET 60" at bounding box center [777, 577] width 347 height 18
type input "09/14/2025"
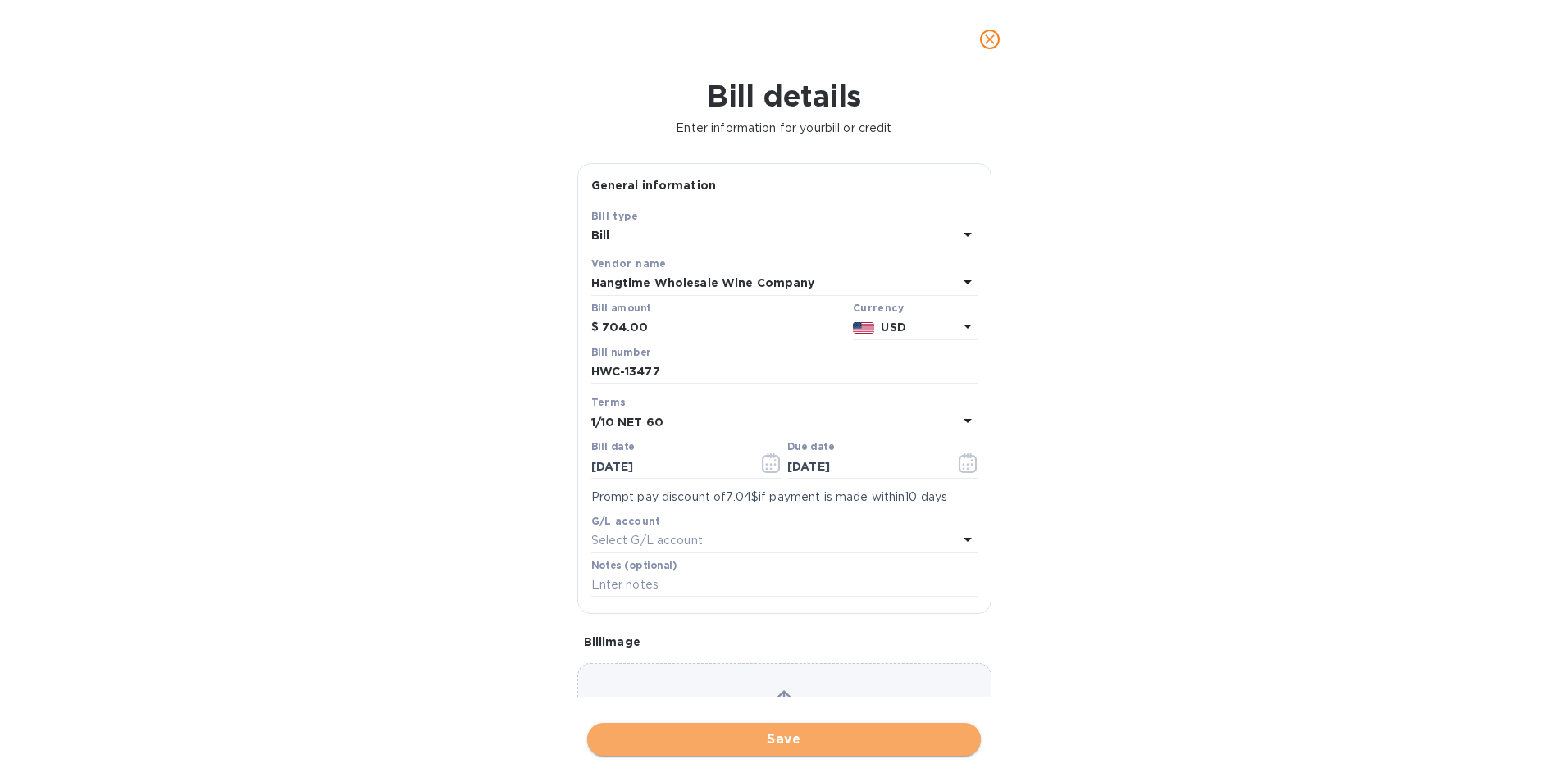
click at [683, 737] on span "Save" at bounding box center [784, 739] width 368 height 19
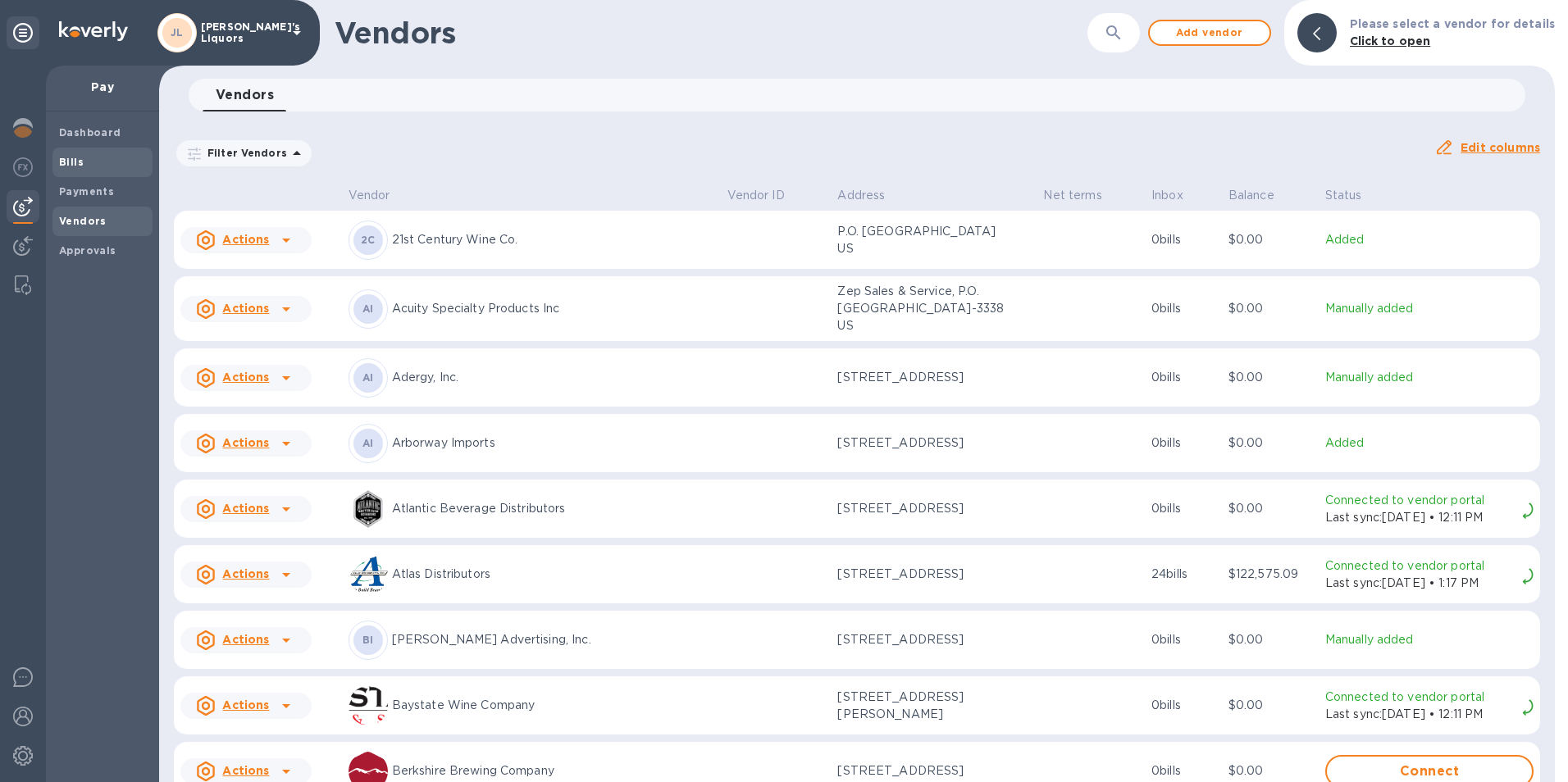
click at [70, 162] on b "Bills" at bounding box center [71, 161] width 24 height 13
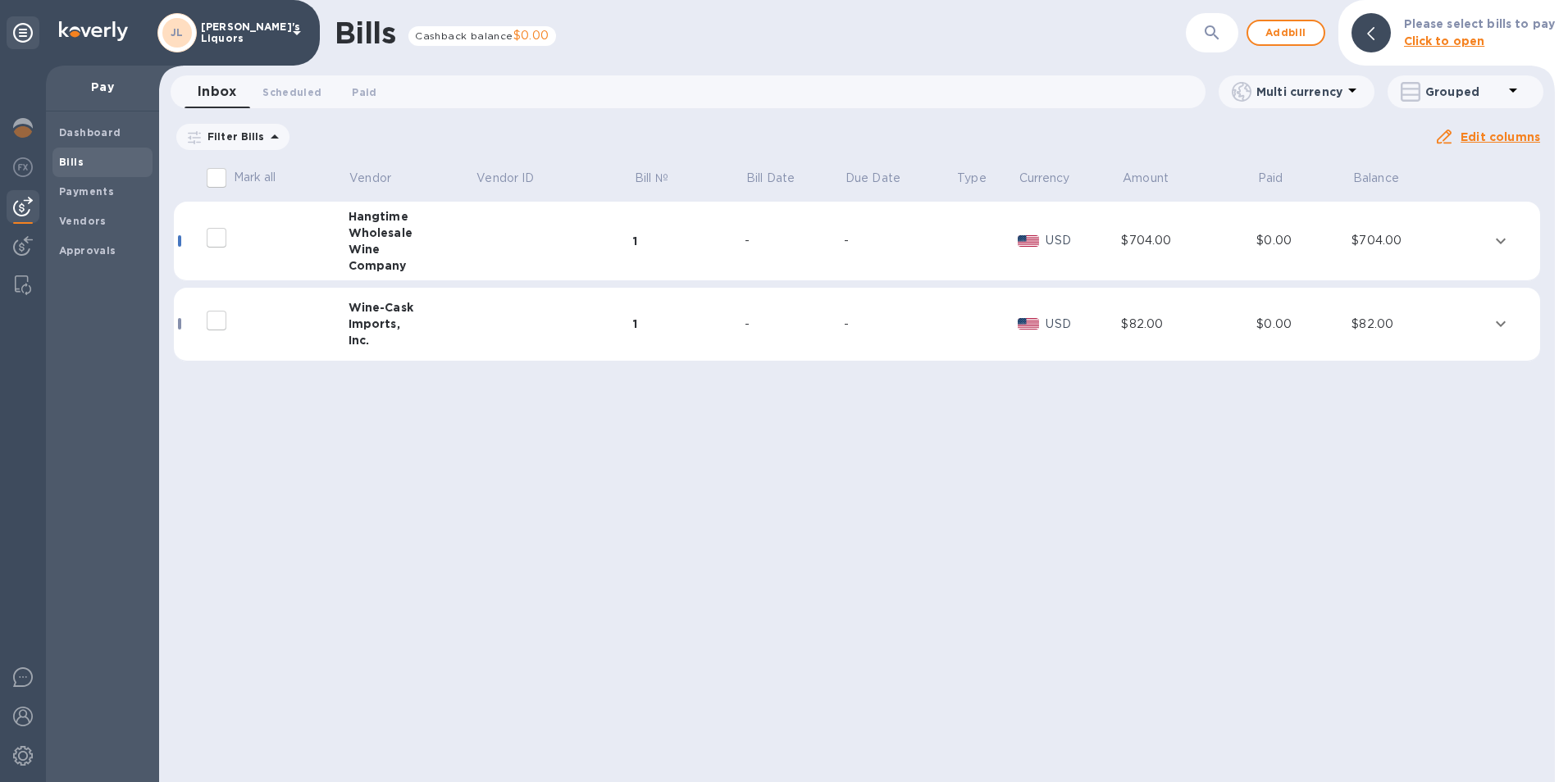
click at [385, 230] on div "Wholesale" at bounding box center [411, 232] width 127 height 17
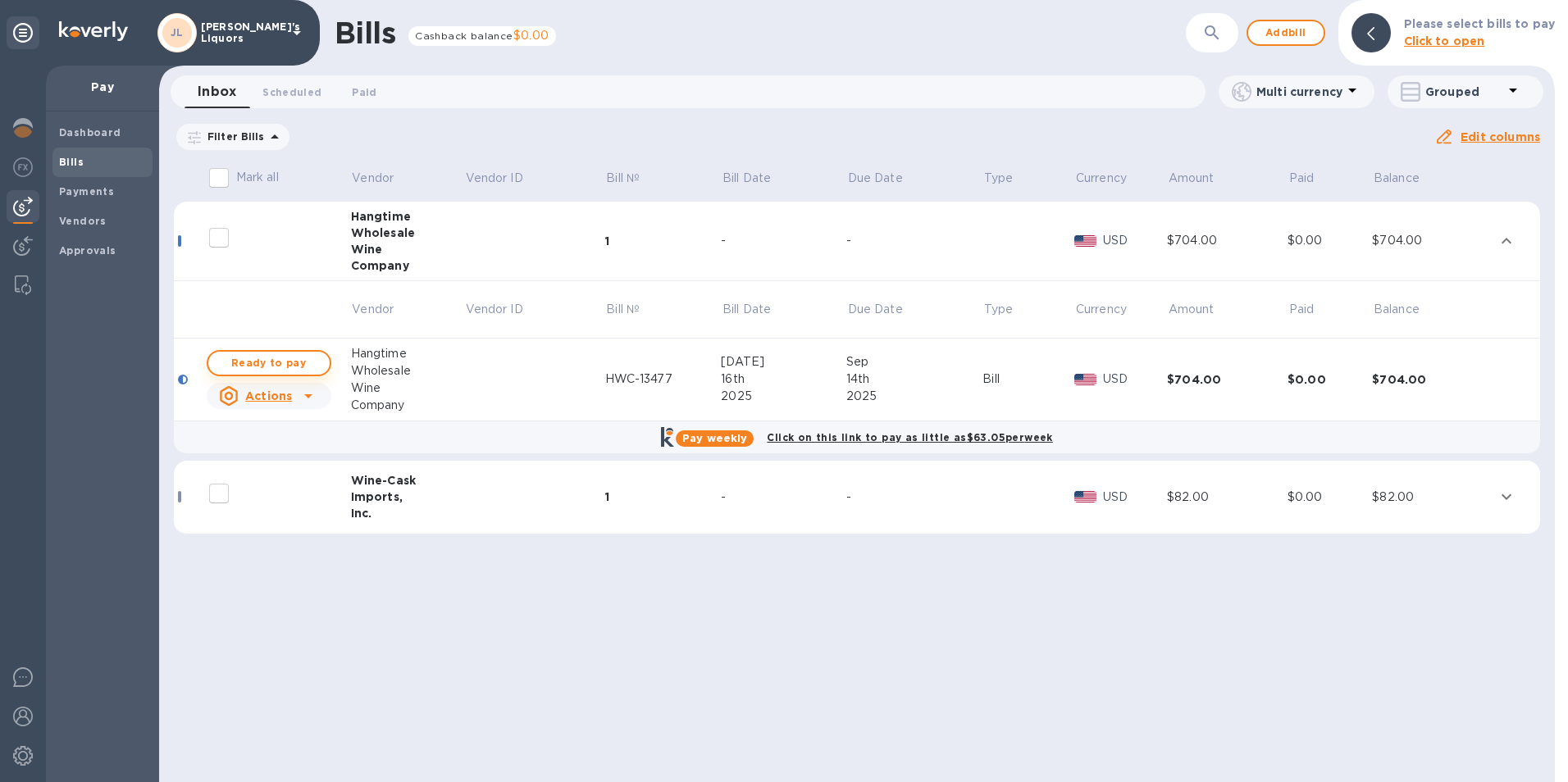
click at [268, 362] on span "Ready to pay" at bounding box center [269, 363] width 95 height 19
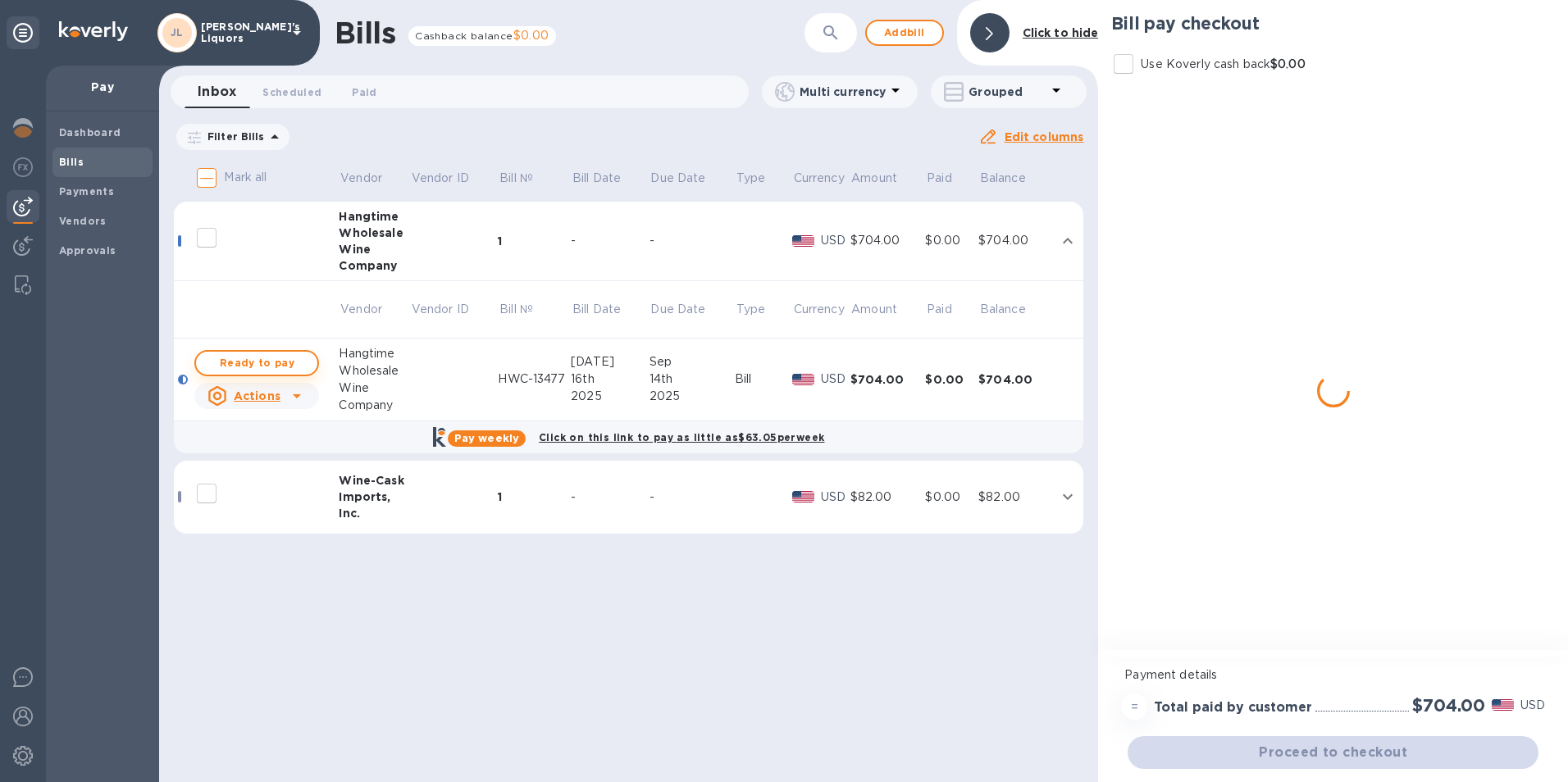
checkbox input "true"
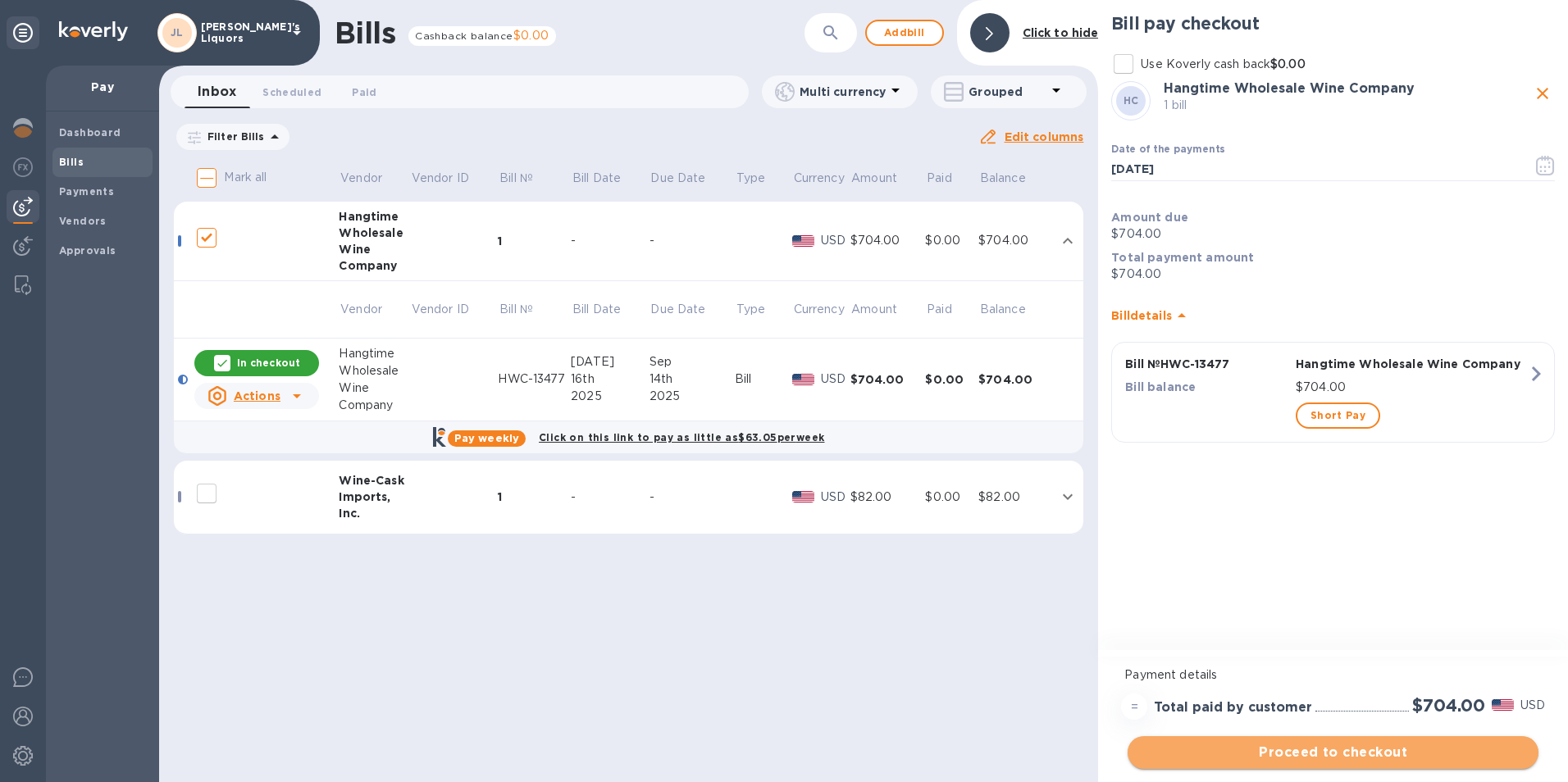
click at [1265, 757] on span "Proceed to checkout" at bounding box center [1332, 753] width 384 height 19
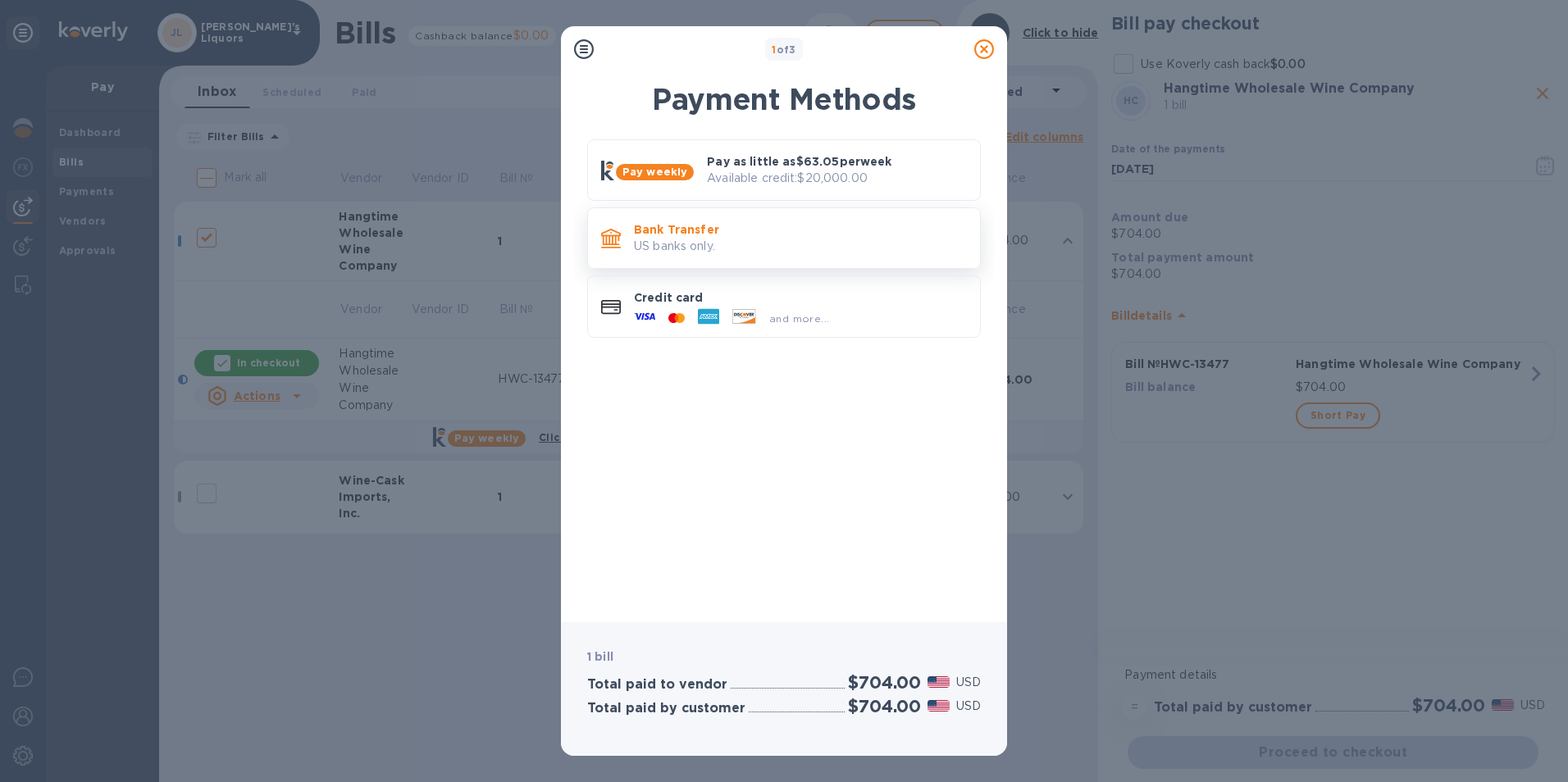
click at [657, 237] on p "Bank Transfer" at bounding box center [801, 230] width 333 height 17
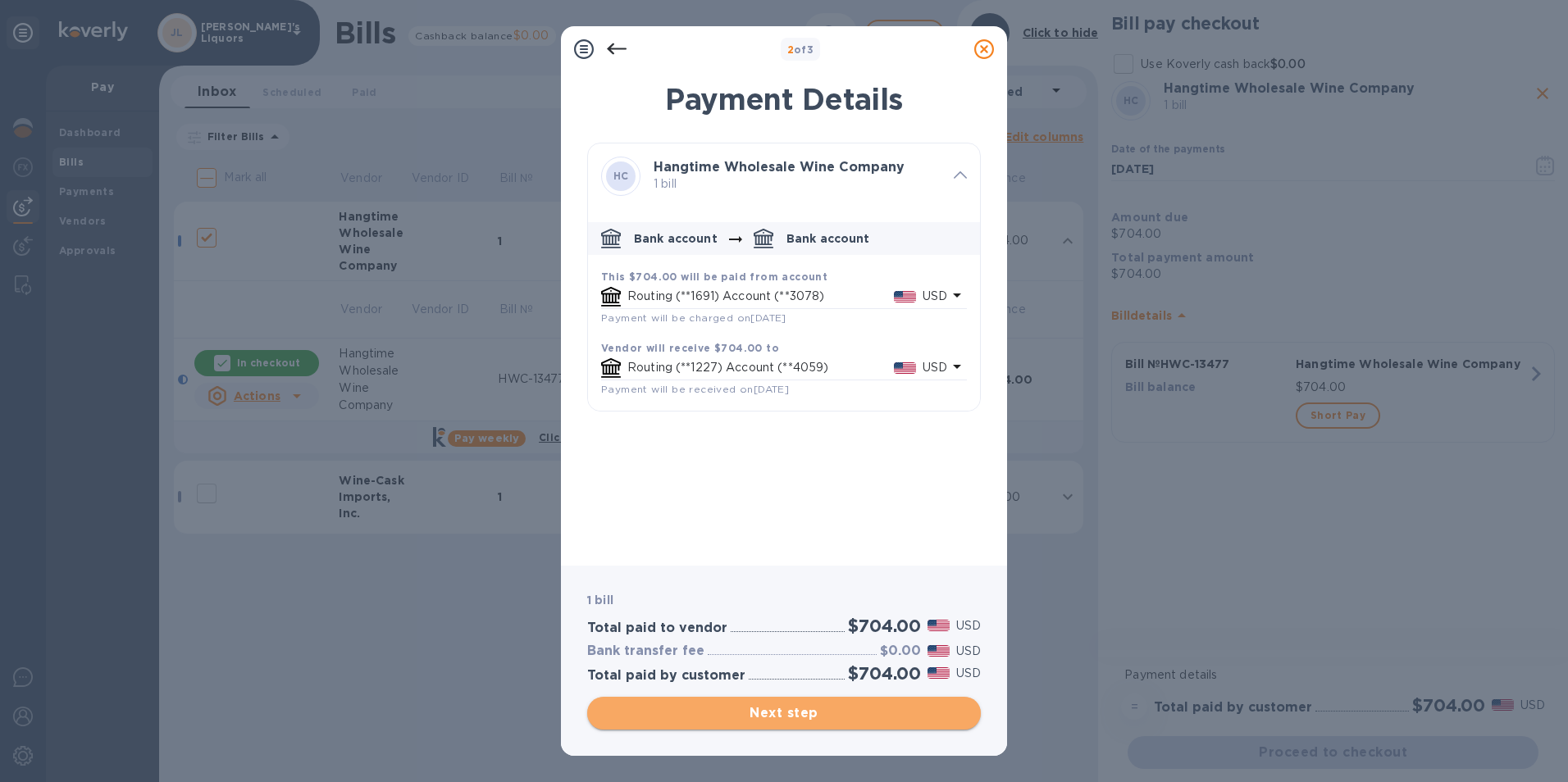
click at [791, 714] on span "Next step" at bounding box center [784, 713] width 368 height 19
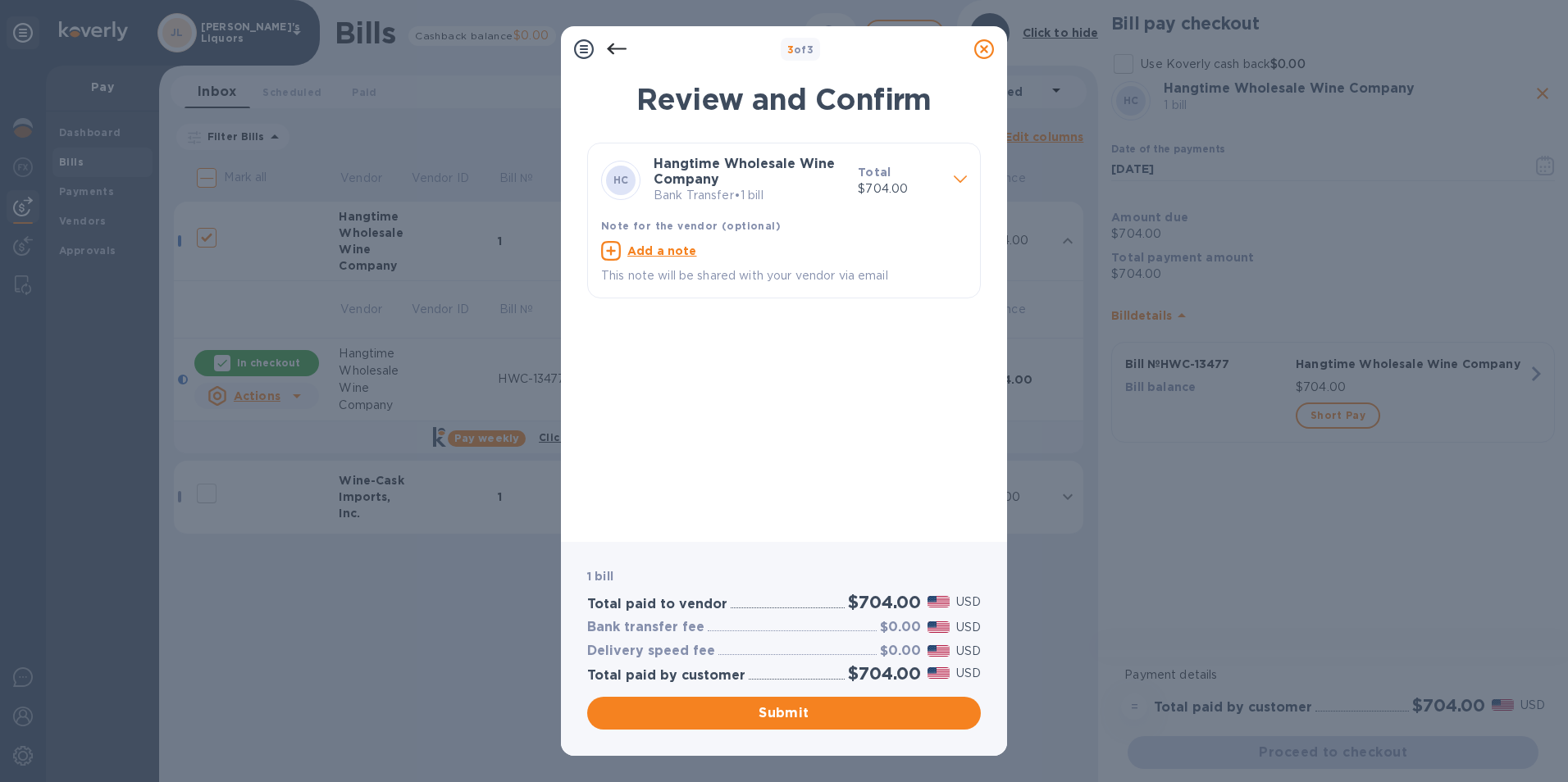
click at [779, 709] on span "Submit" at bounding box center [784, 713] width 368 height 19
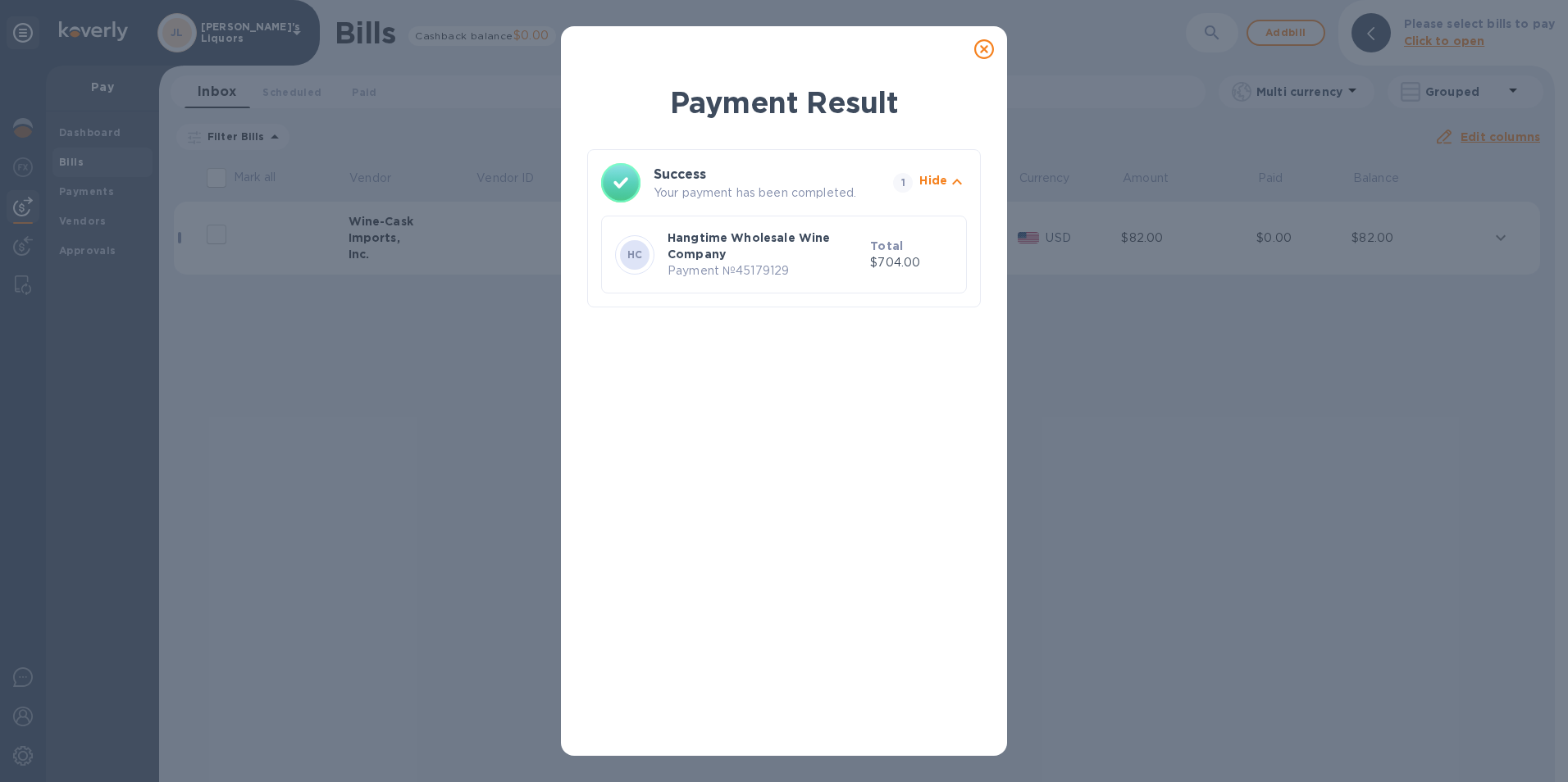
click at [983, 53] on icon at bounding box center [983, 49] width 19 height 19
